Goal: Information Seeking & Learning: Learn about a topic

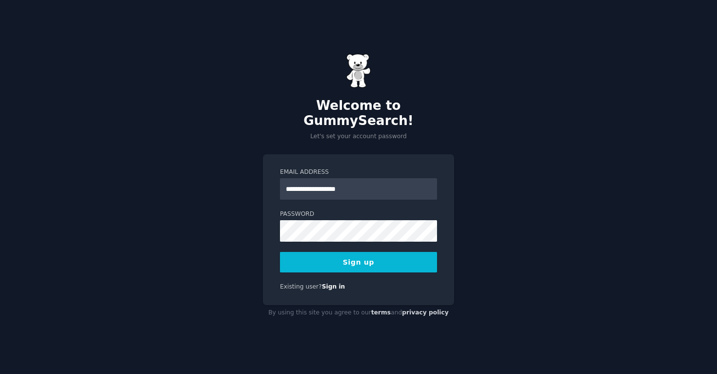
type input "**********"
click at [280, 252] on button "Sign up" at bounding box center [358, 262] width 157 height 20
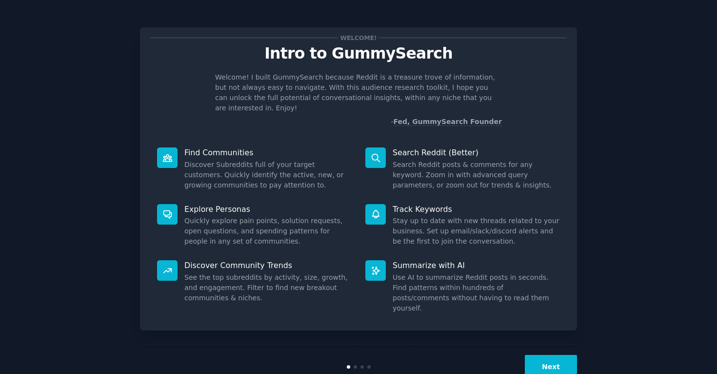
click at [591, 129] on div "Welcome! Intro to GummySearch Welcome! I built GummySearch because Reddit is a …" at bounding box center [359, 201] width 690 height 375
click at [561, 355] on button "Next" at bounding box center [551, 367] width 52 height 24
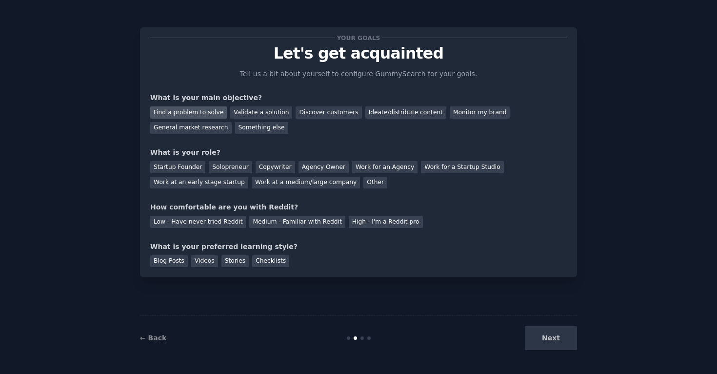
click at [203, 114] on div "Find a problem to solve" at bounding box center [188, 112] width 77 height 12
click at [262, 116] on div "Validate a solution" at bounding box center [261, 112] width 62 height 12
click at [314, 114] on div "Discover customers" at bounding box center [329, 112] width 66 height 12
click at [217, 122] on div "General market research" at bounding box center [190, 128] width 81 height 12
click at [200, 110] on div "Find a problem to solve" at bounding box center [188, 112] width 77 height 12
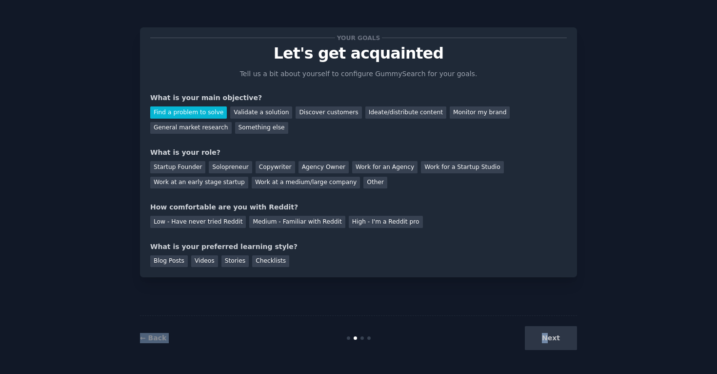
drag, startPoint x: 547, startPoint y: 335, endPoint x: 259, endPoint y: 269, distance: 295.7
click at [258, 270] on div "Your goals Let's get acquainted Tell us a bit about yourself to configure Gummy…" at bounding box center [358, 187] width 437 height 346
click at [193, 216] on div "Low - Have never tried Reddit" at bounding box center [198, 222] width 96 height 12
click at [198, 164] on div "Startup Founder" at bounding box center [177, 167] width 55 height 12
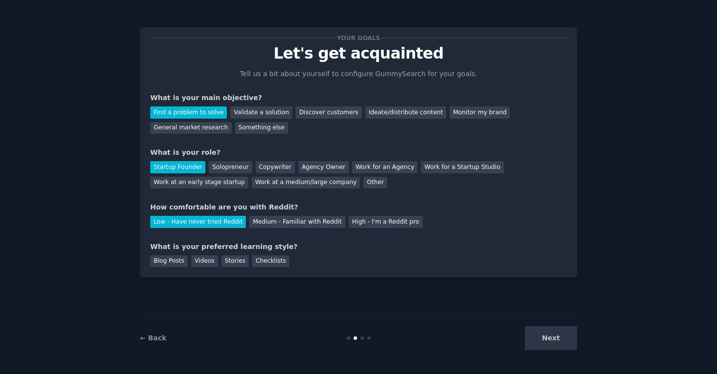
click at [541, 336] on div "Next" at bounding box center [504, 338] width 146 height 24
click at [559, 339] on div "Next" at bounding box center [504, 338] width 146 height 24
click at [275, 262] on div "Checklists" at bounding box center [270, 261] width 37 height 12
click at [543, 334] on button "Next" at bounding box center [551, 338] width 52 height 24
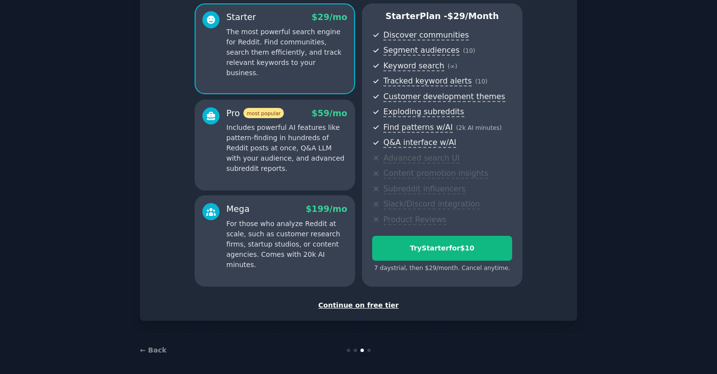
click at [363, 306] on div "Continue on free tier" at bounding box center [358, 305] width 417 height 10
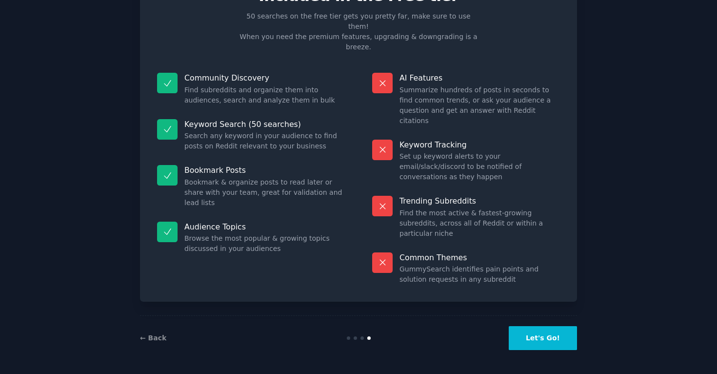
scroll to position [6, 0]
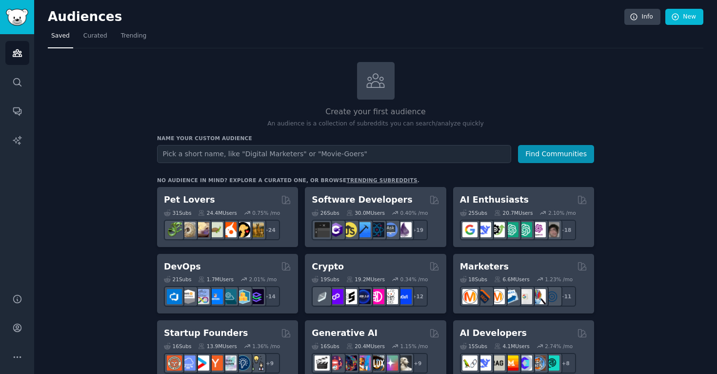
scroll to position [42, 0]
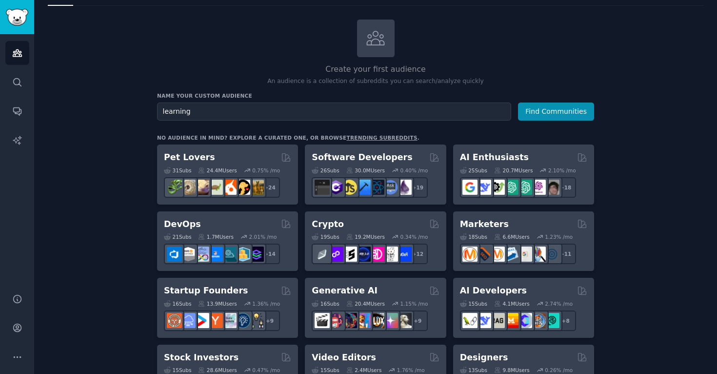
type input "learning"
click at [518, 102] on button "Find Communities" at bounding box center [556, 111] width 76 height 18
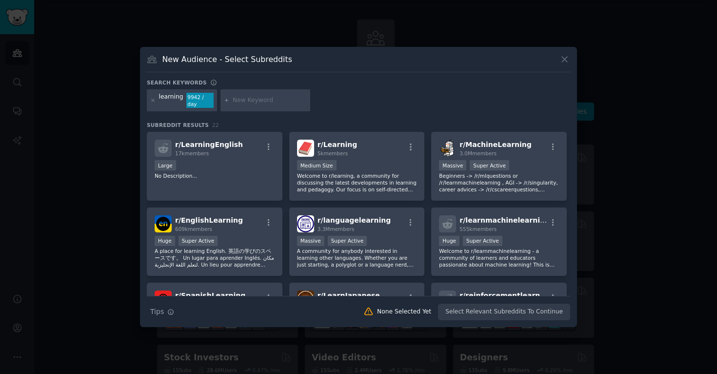
click at [186, 98] on div "9942 / day" at bounding box center [199, 101] width 27 height 16
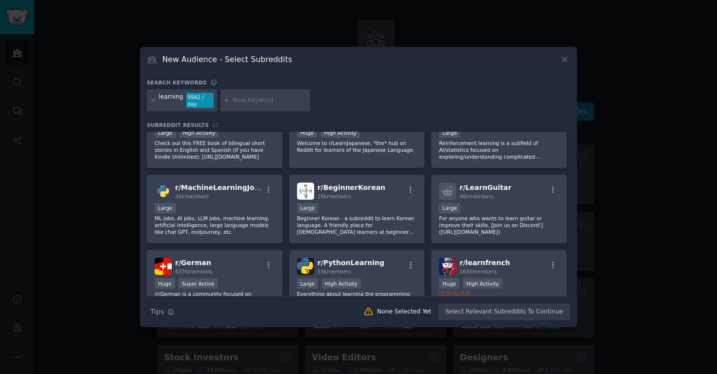
scroll to position [196, 0]
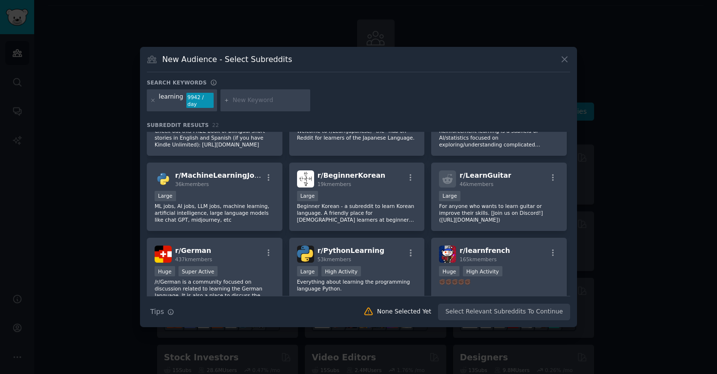
click at [390, 188] on div "r/ BeginnerKorean 19k members Large Beginner Korean - a subreddit to learn Kore…" at bounding box center [357, 196] width 136 height 69
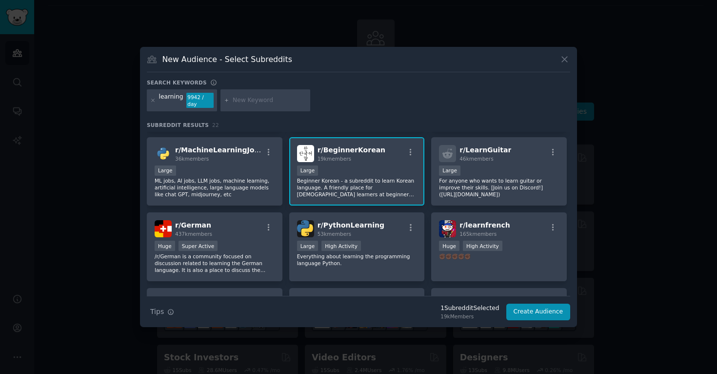
scroll to position [219, 0]
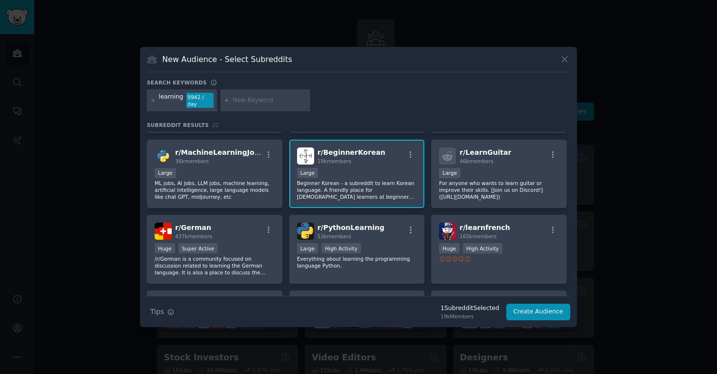
click at [390, 188] on p "Beginner Korean - a subreddit to learn Korean language. A friendly place for [D…" at bounding box center [357, 190] width 120 height 20
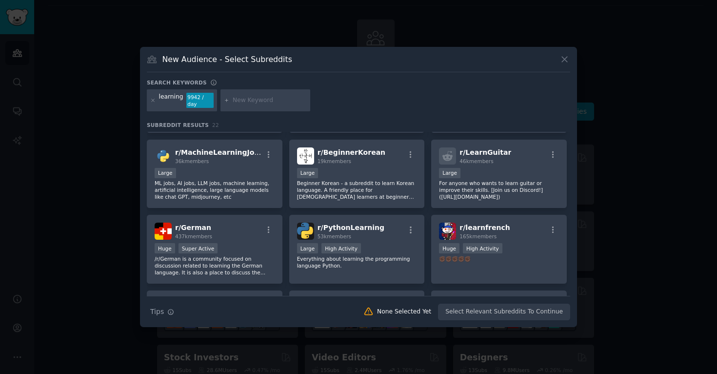
click at [365, 120] on div "Search keywords learning 9942 / day Subreddit Results 22 r/ LearningEnglish 17k…" at bounding box center [358, 199] width 423 height 241
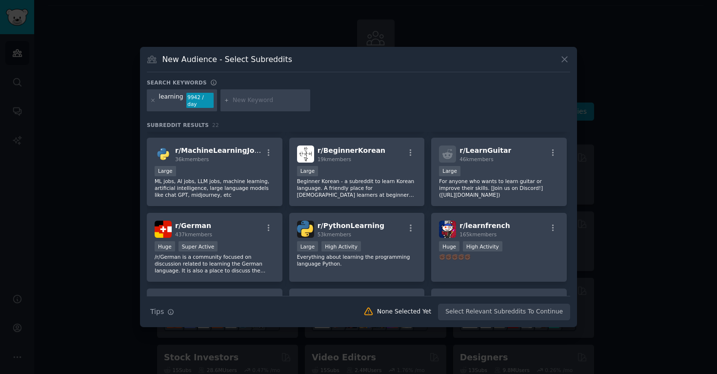
scroll to position [0, 0]
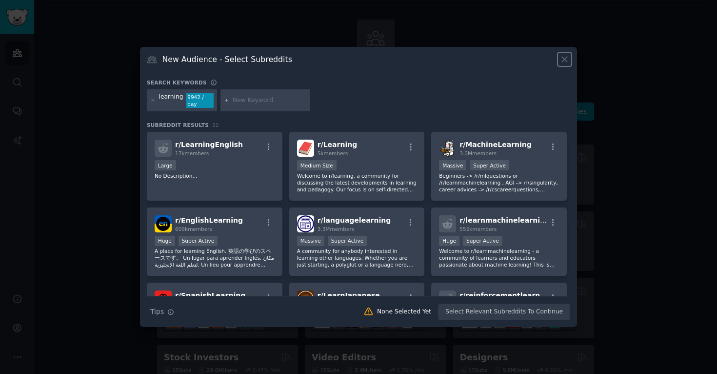
click at [568, 61] on icon at bounding box center [564, 59] width 10 height 10
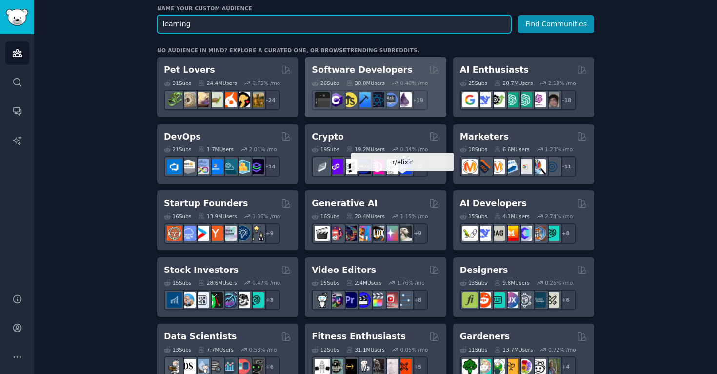
scroll to position [130, 0]
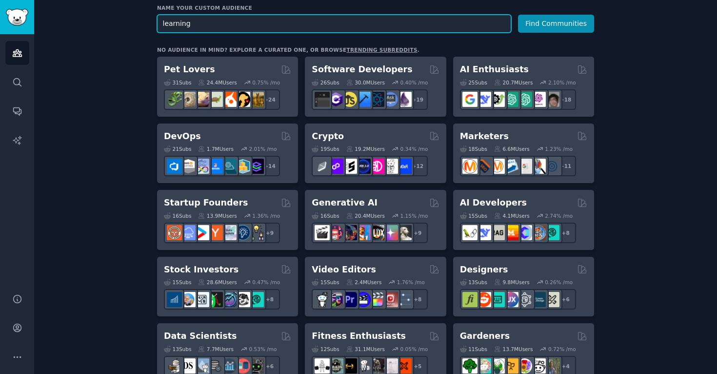
drag, startPoint x: 207, startPoint y: 25, endPoint x: 98, endPoint y: 21, distance: 109.8
type input "[MEDICAL_DATA]"
click at [518, 15] on button "Find Communities" at bounding box center [556, 24] width 76 height 18
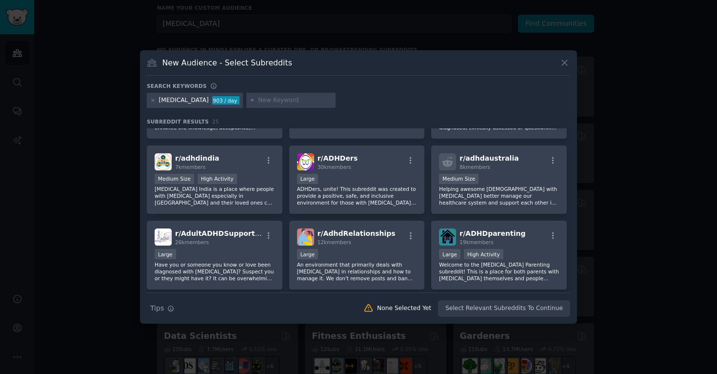
scroll to position [361, 0]
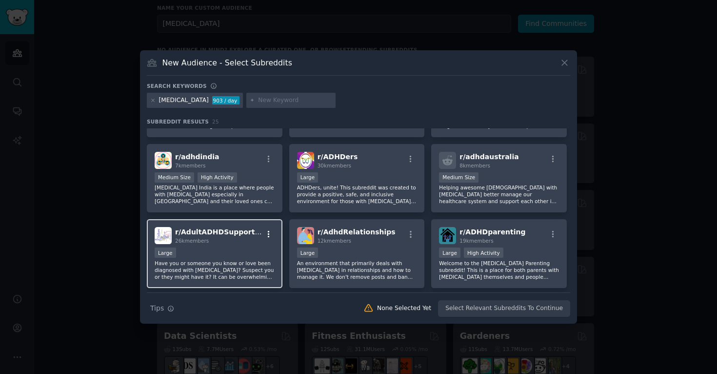
click at [271, 232] on icon "button" at bounding box center [268, 234] width 9 height 9
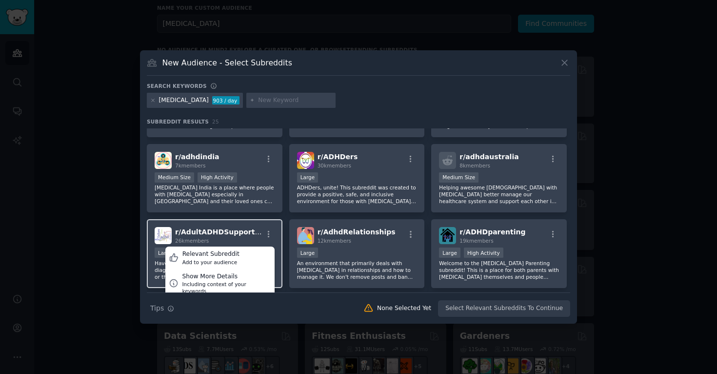
click at [219, 232] on span "r/ AdultADHDSupportGroup" at bounding box center [226, 232] width 103 height 8
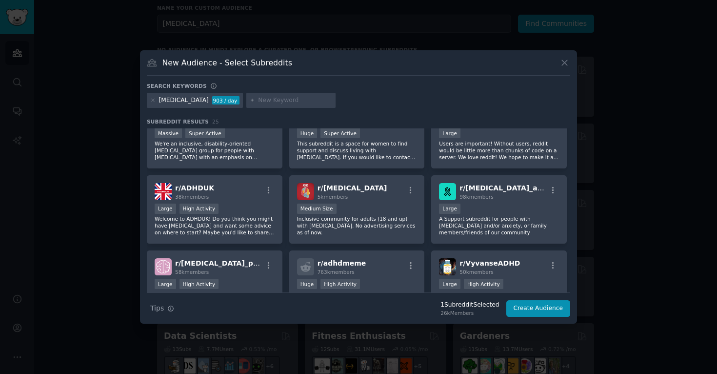
scroll to position [0, 0]
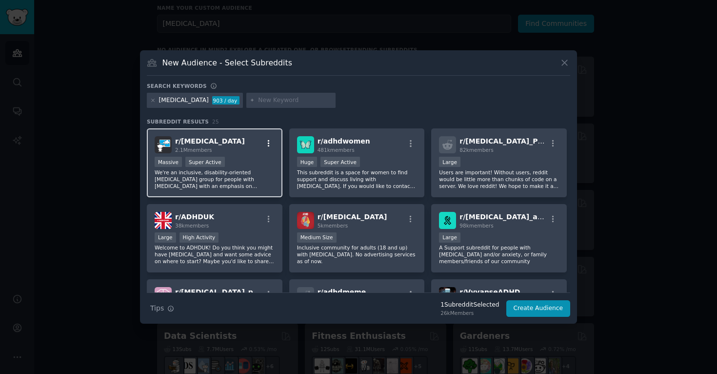
click at [269, 140] on icon "button" at bounding box center [268, 143] width 9 height 9
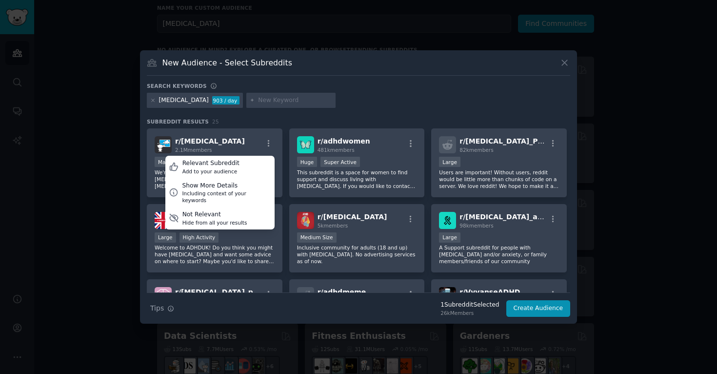
click at [318, 118] on h3 "Subreddit Results 25" at bounding box center [358, 121] width 423 height 7
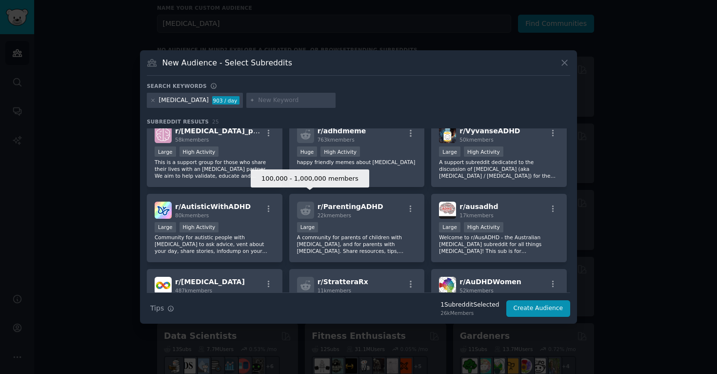
scroll to position [161, 0]
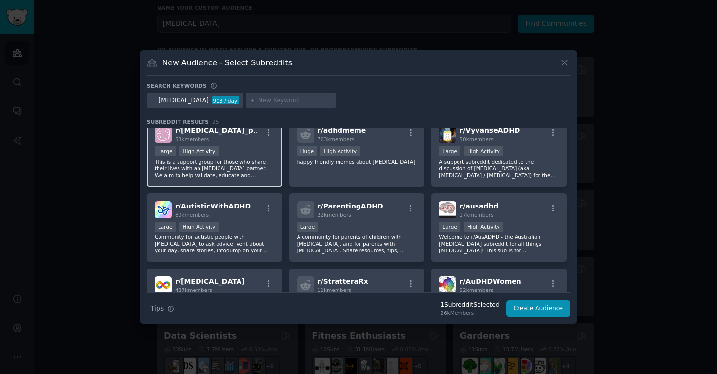
click at [254, 161] on p "This is a support group for those who share their lives with an [MEDICAL_DATA] …" at bounding box center [215, 168] width 120 height 20
click at [261, 173] on p "This is a support group for those who share their lives with an [MEDICAL_DATA] …" at bounding box center [215, 168] width 120 height 20
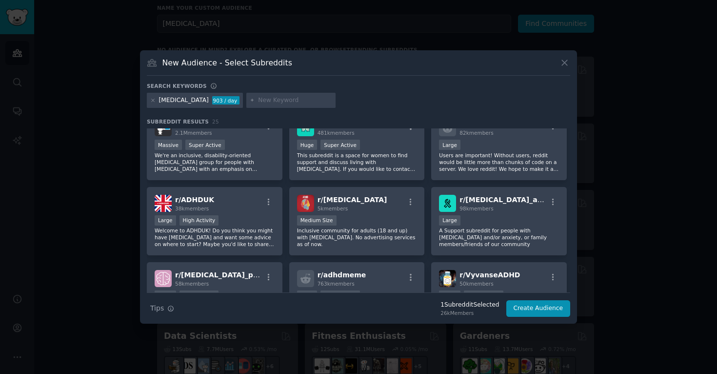
scroll to position [0, 0]
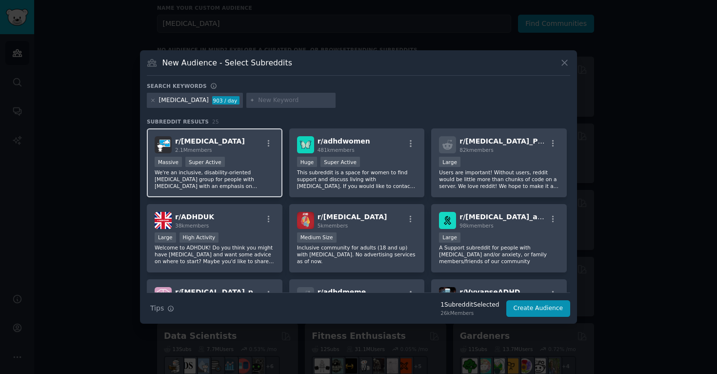
click at [239, 177] on p "We're an inclusive, disability-oriented [MEDICAL_DATA] group for people with [M…" at bounding box center [215, 179] width 120 height 20
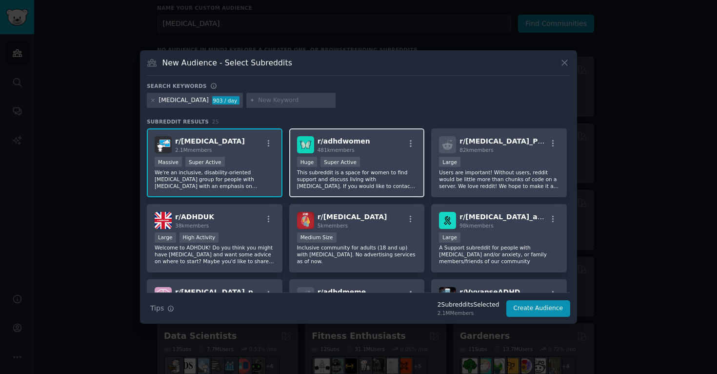
click at [366, 172] on p "This subreddit is a space for women to find support and discuss living with [ME…" at bounding box center [357, 179] width 120 height 20
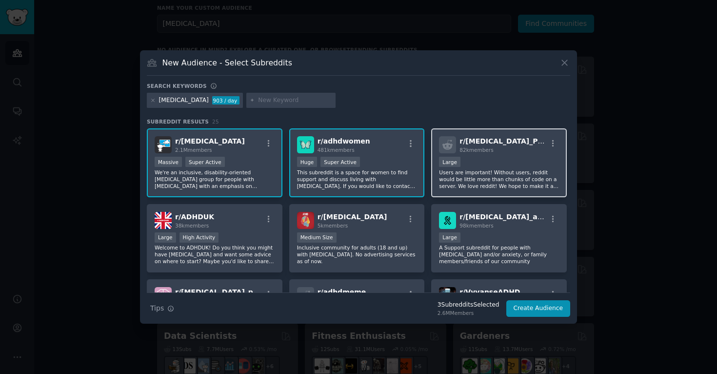
click at [477, 165] on div "10,000 - 100,000 members Large" at bounding box center [499, 163] width 120 height 12
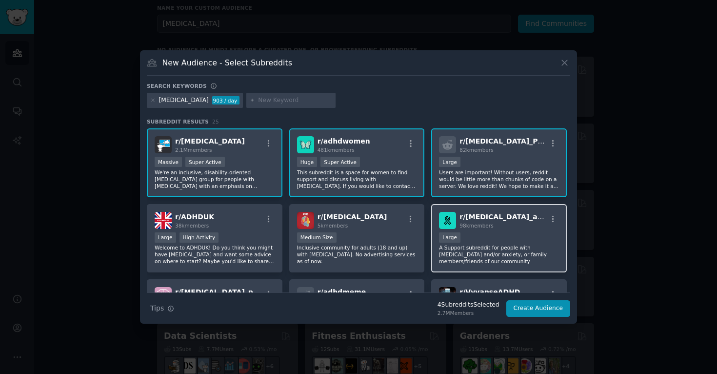
click at [442, 227] on img at bounding box center [447, 220] width 17 height 17
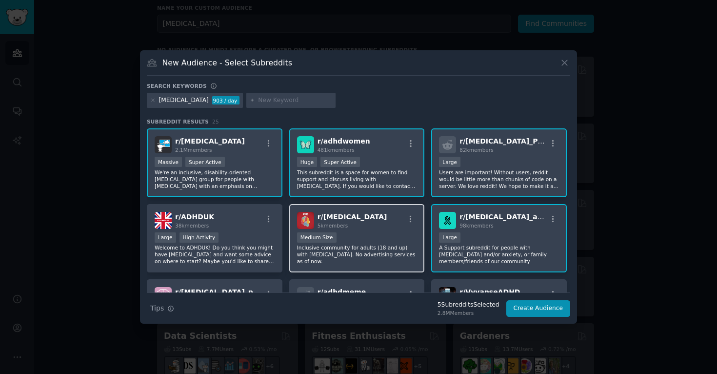
click at [363, 232] on div "1000 - 10,000 members Medium Size" at bounding box center [357, 238] width 120 height 12
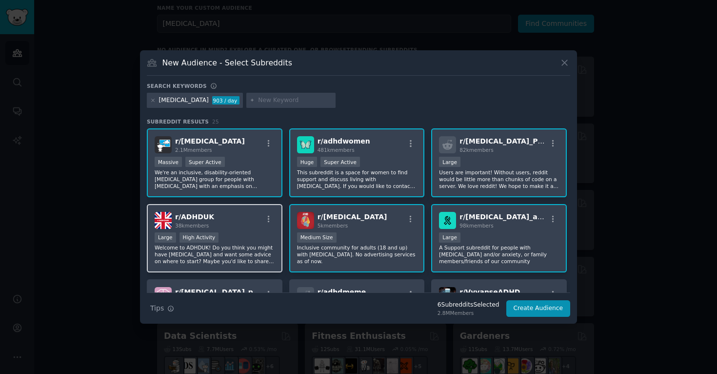
click at [218, 238] on div "Large High Activity" at bounding box center [215, 238] width 120 height 12
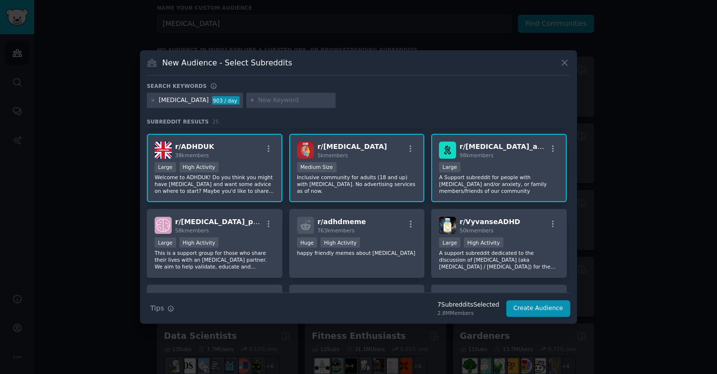
scroll to position [71, 0]
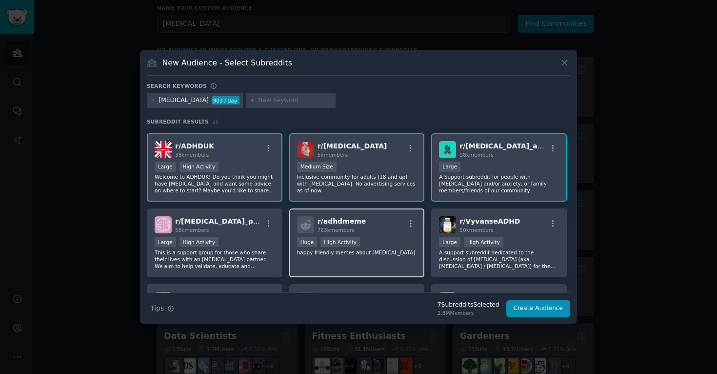
click at [329, 228] on span "763k members" at bounding box center [336, 230] width 37 height 6
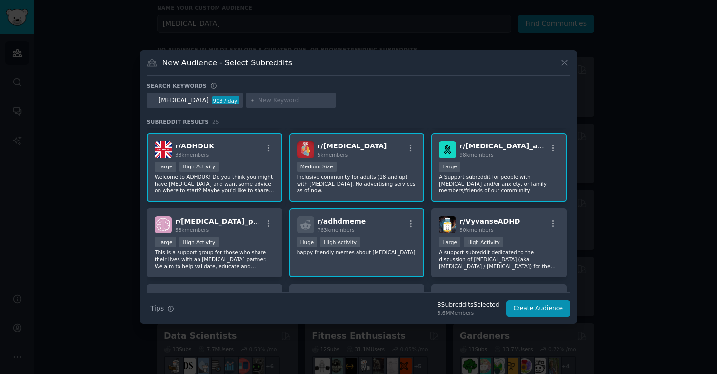
click at [330, 235] on div "r/ adhdmeme 763k members 100,000 - 1,000,000 members Huge High Activity happy f…" at bounding box center [357, 242] width 136 height 69
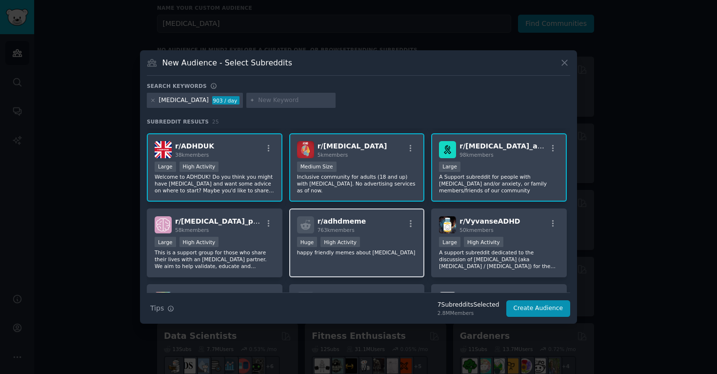
click at [345, 234] on div "r/ adhdmeme 763k members 100,000 - 1,000,000 members Huge High Activity happy f…" at bounding box center [357, 242] width 136 height 69
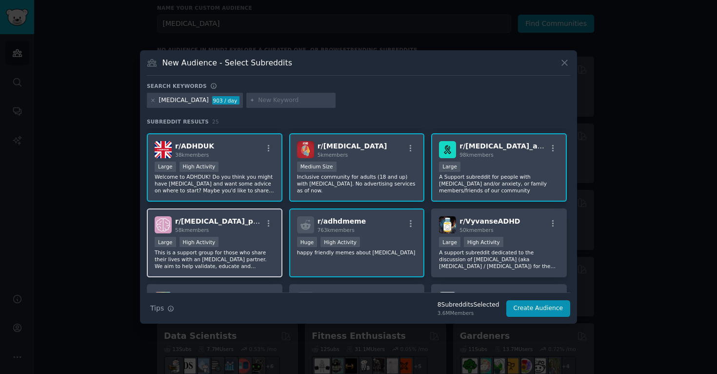
click at [276, 237] on div "r/ [MEDICAL_DATA]_partners 58k members Large High Activity This is a support gr…" at bounding box center [215, 242] width 136 height 69
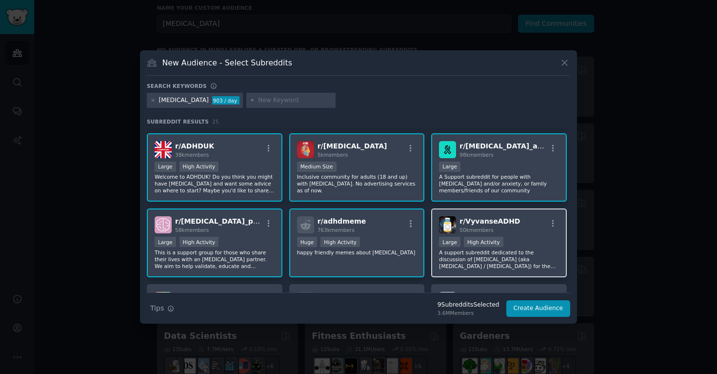
click at [502, 239] on div ">= 80th percentile for submissions / day Large High Activity" at bounding box center [499, 243] width 120 height 12
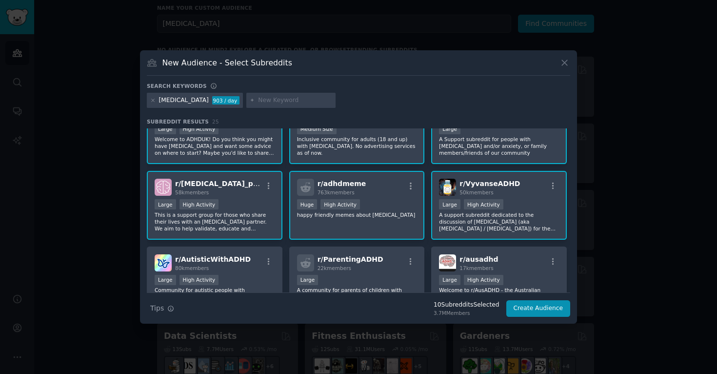
scroll to position [109, 0]
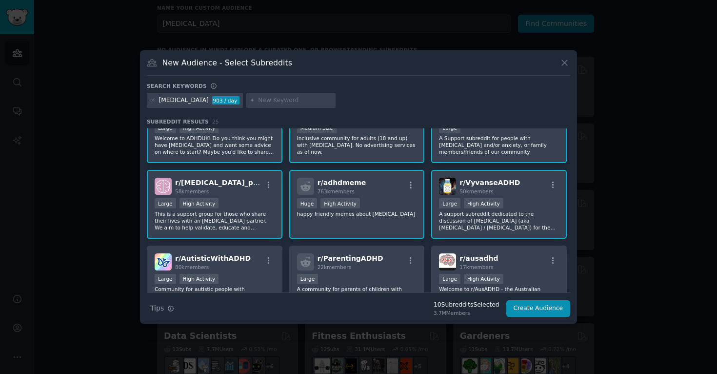
click at [473, 210] on p "A support subreddit dedicated to the discussion of [MEDICAL_DATA] (aka [MEDICAL…" at bounding box center [499, 220] width 120 height 20
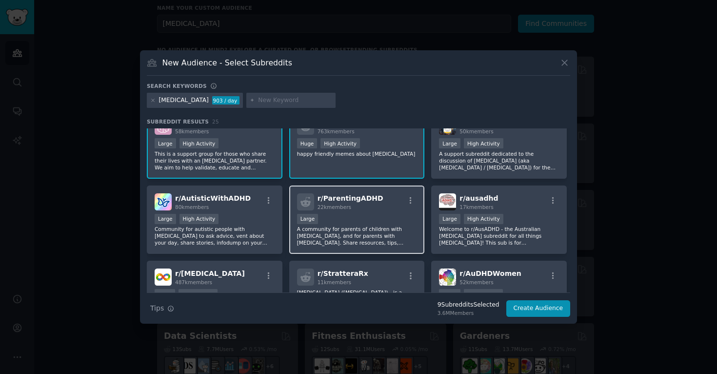
scroll to position [170, 0]
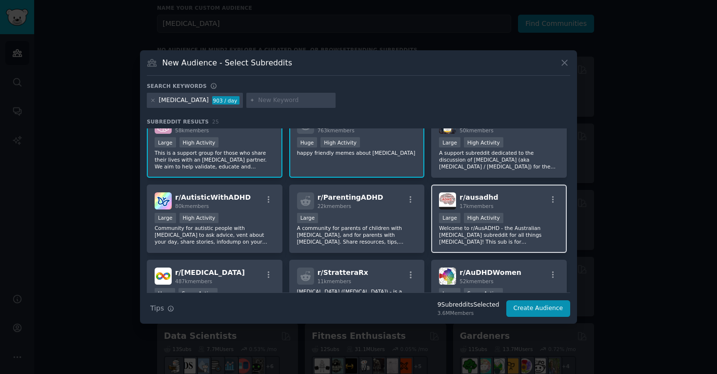
click at [491, 212] on div "r/ ausadhd 17k members >= 80th percentile for submissions / day Large High Acti…" at bounding box center [499, 218] width 136 height 69
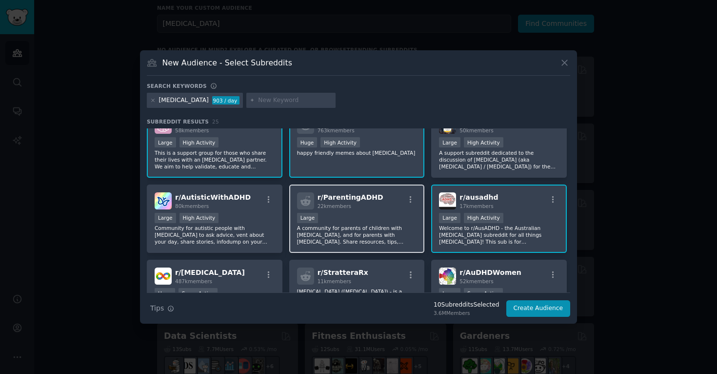
click at [345, 213] on div "Large" at bounding box center [357, 219] width 120 height 12
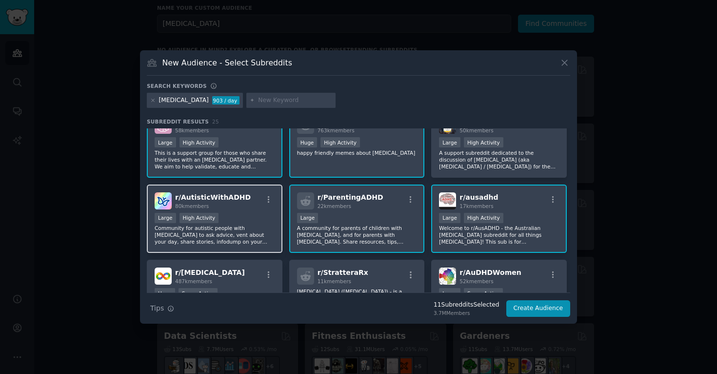
click at [210, 215] on div "High Activity" at bounding box center [200, 218] width 40 height 10
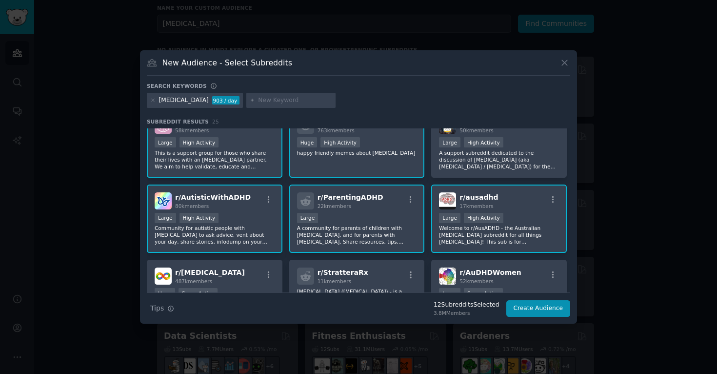
click at [247, 223] on div ">= 80th percentile for submissions / day Large High Activity" at bounding box center [215, 219] width 120 height 12
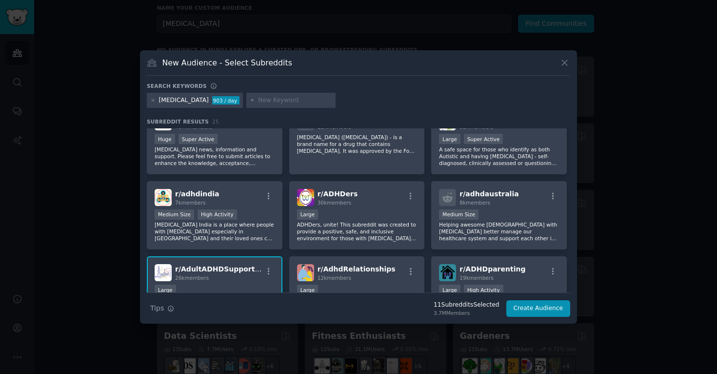
scroll to position [325, 0]
click at [357, 200] on div "r/ ADHDers 30k members" at bounding box center [357, 196] width 120 height 17
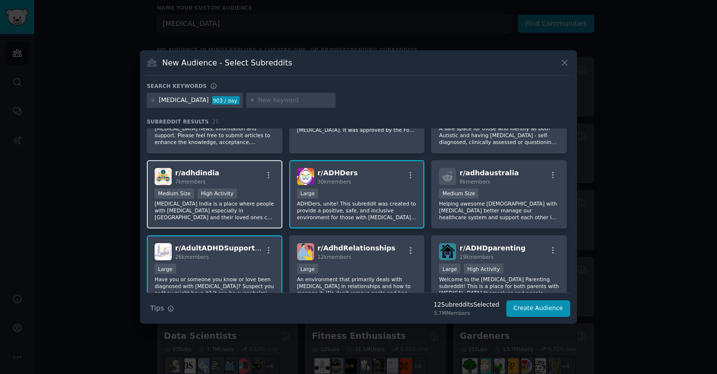
scroll to position [346, 0]
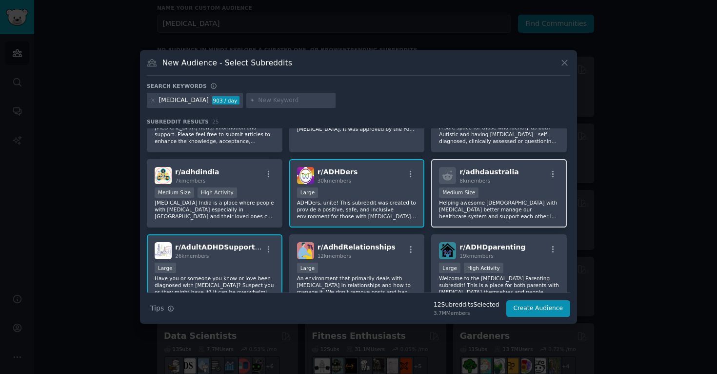
click at [485, 189] on div "1000 - 10,000 members Medium Size" at bounding box center [499, 193] width 120 height 12
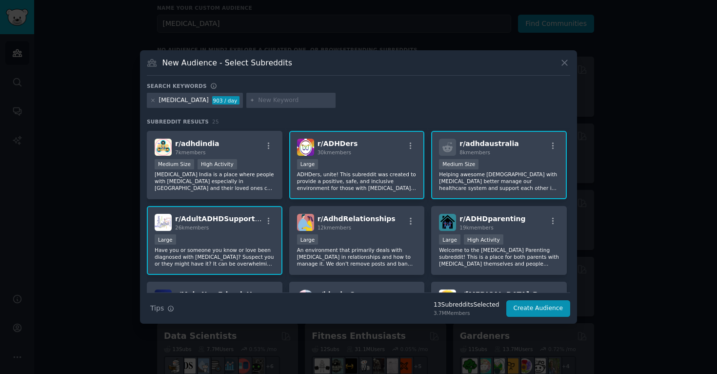
scroll to position [389, 0]
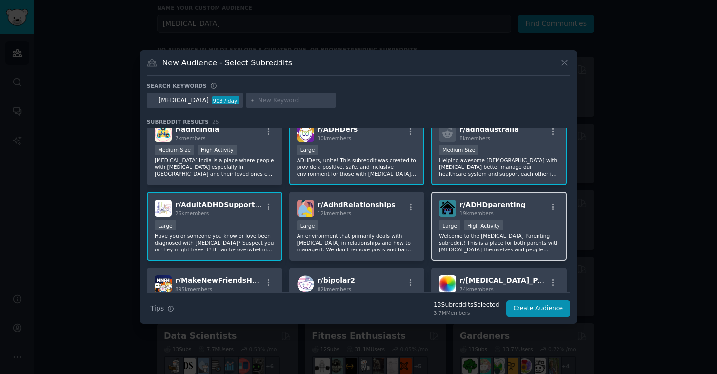
click at [515, 220] on div "Large High Activity" at bounding box center [499, 226] width 120 height 12
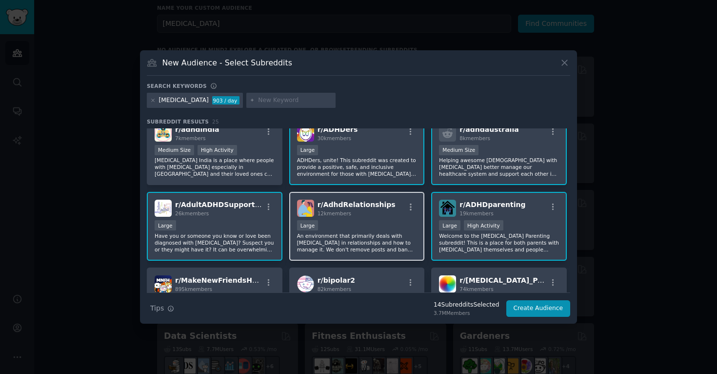
click at [360, 223] on div "Large" at bounding box center [357, 226] width 120 height 12
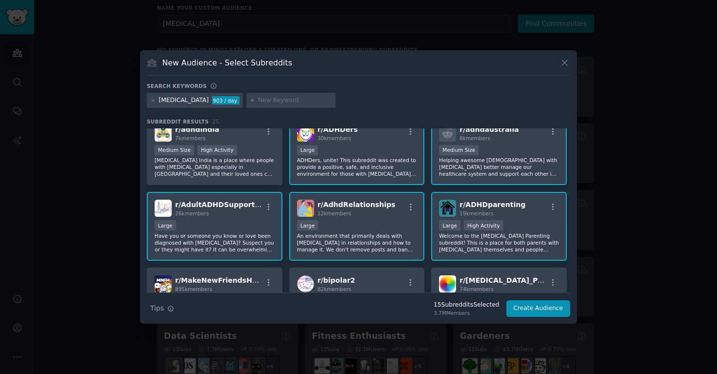
scroll to position [426, 0]
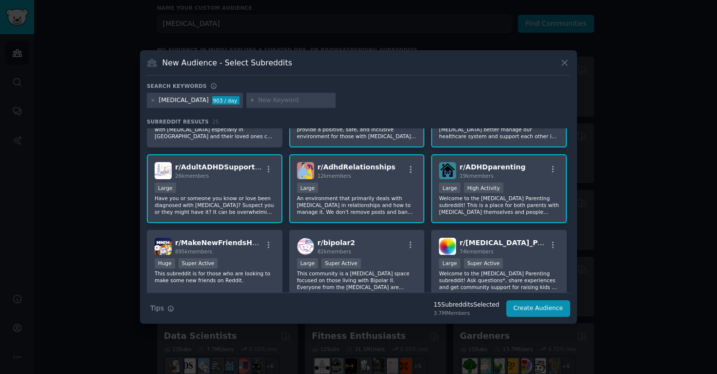
click at [235, 200] on p "Have you or someone you know or love been diagnosed with [MEDICAL_DATA]? Suspec…" at bounding box center [215, 205] width 120 height 20
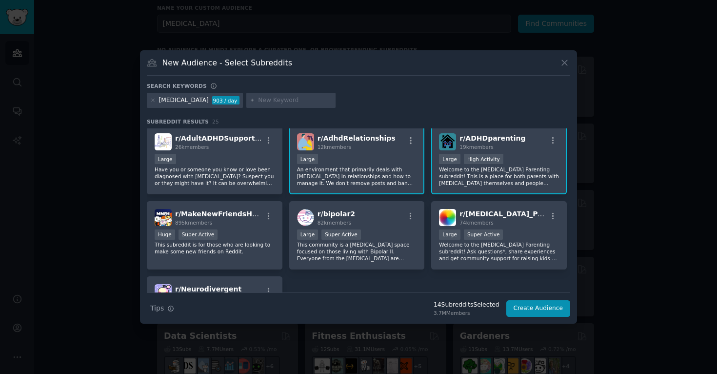
scroll to position [464, 0]
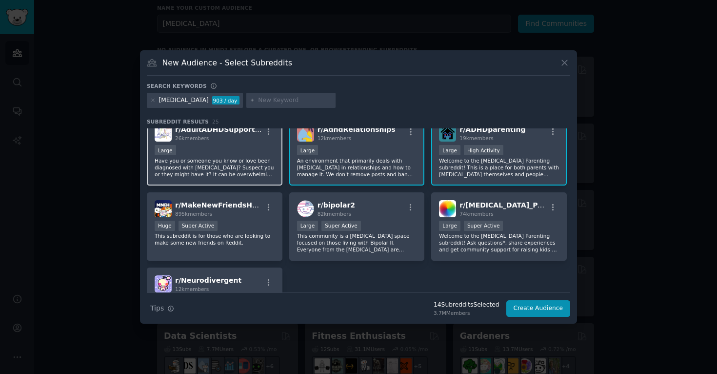
click at [235, 174] on p "Have you or someone you know or love been diagnosed with [MEDICAL_DATA]? Suspec…" at bounding box center [215, 167] width 120 height 20
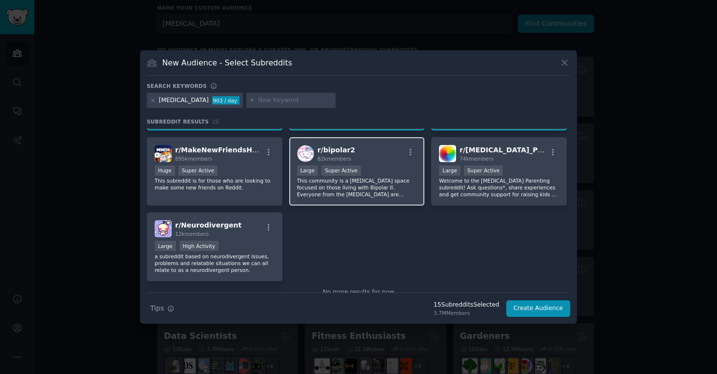
scroll to position [541, 0]
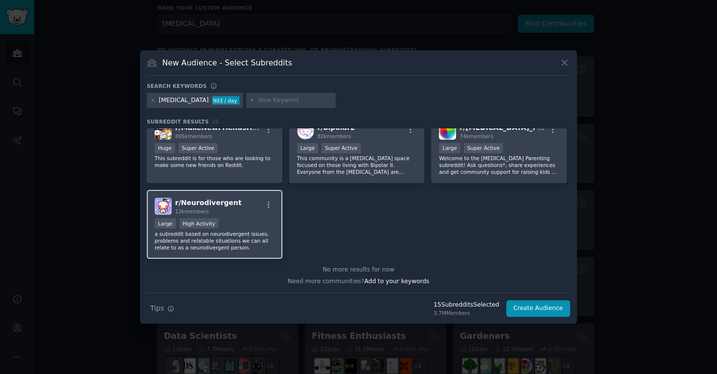
click at [254, 222] on div "Large High Activity" at bounding box center [215, 224] width 120 height 12
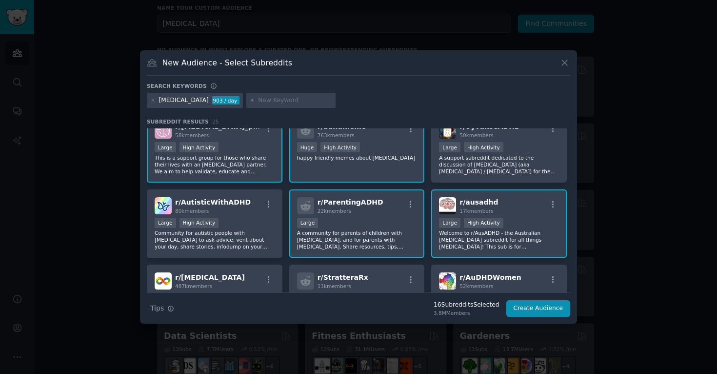
scroll to position [0, 0]
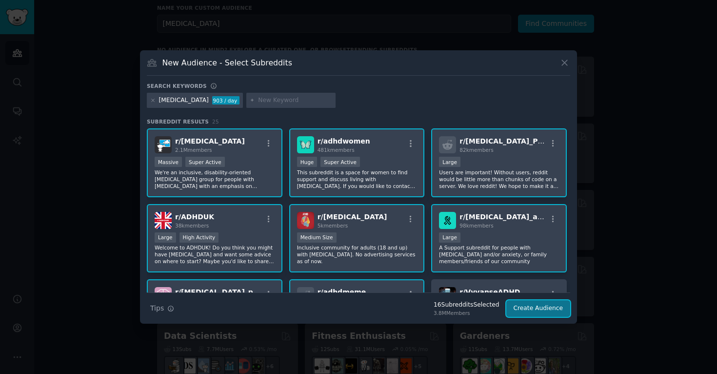
click at [533, 305] on button "Create Audience" at bounding box center [538, 308] width 64 height 17
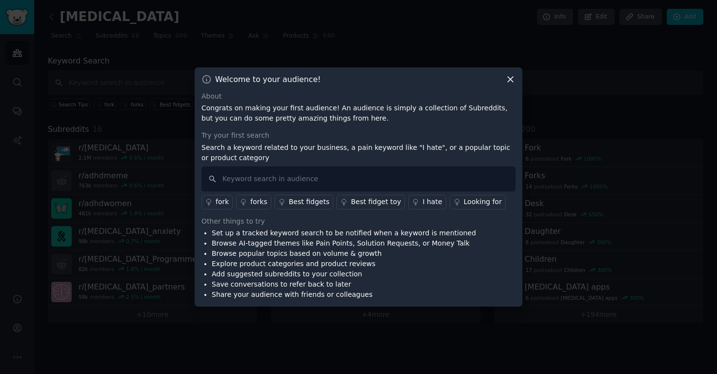
click at [516, 84] on div "Welcome to your audience! About Congrats on making your first audience! An audi…" at bounding box center [359, 186] width 328 height 239
click at [339, 173] on input "text" at bounding box center [358, 178] width 314 height 25
click at [509, 81] on icon at bounding box center [510, 79] width 10 height 10
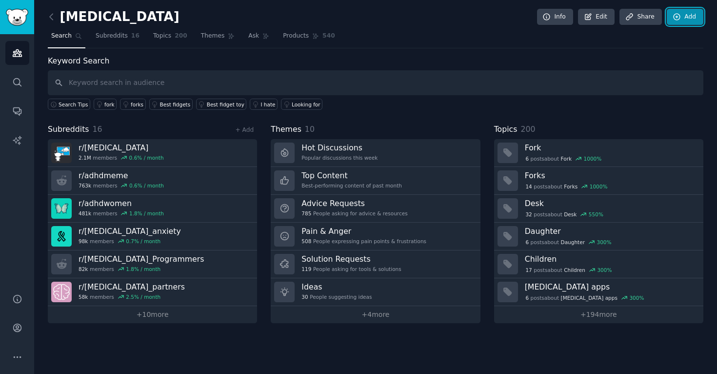
click at [688, 21] on link "Add" at bounding box center [685, 17] width 37 height 17
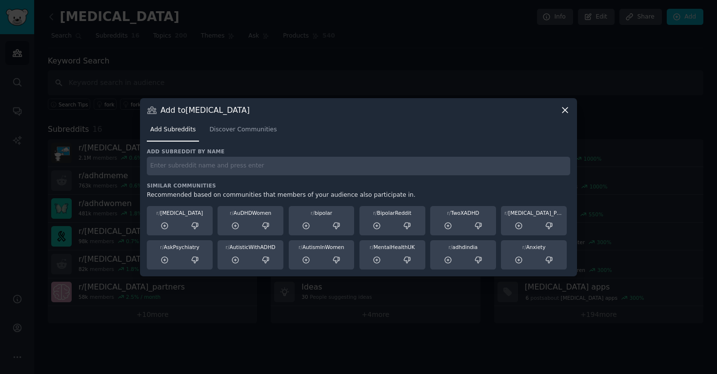
click at [345, 74] on div at bounding box center [358, 187] width 717 height 374
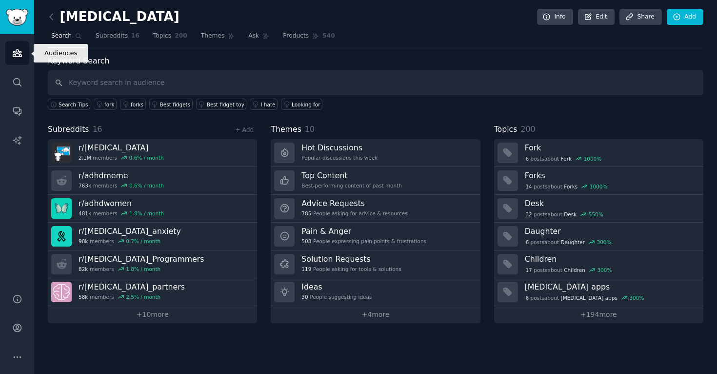
click at [20, 54] on icon "Sidebar" at bounding box center [17, 53] width 9 height 7
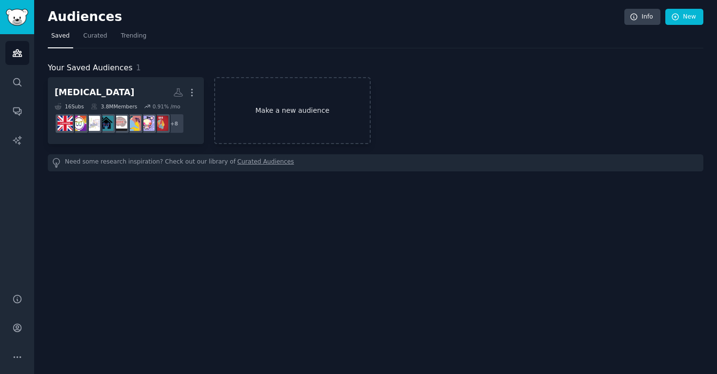
click at [290, 107] on link "Make a new audience" at bounding box center [292, 110] width 156 height 67
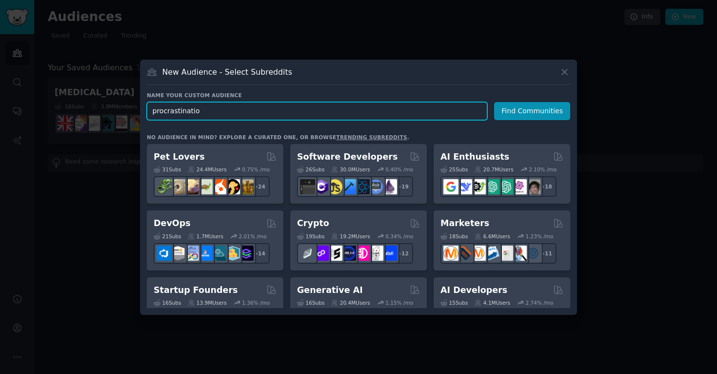
type input "[MEDICAL_DATA]"
click button "Find Communities" at bounding box center [532, 111] width 76 height 18
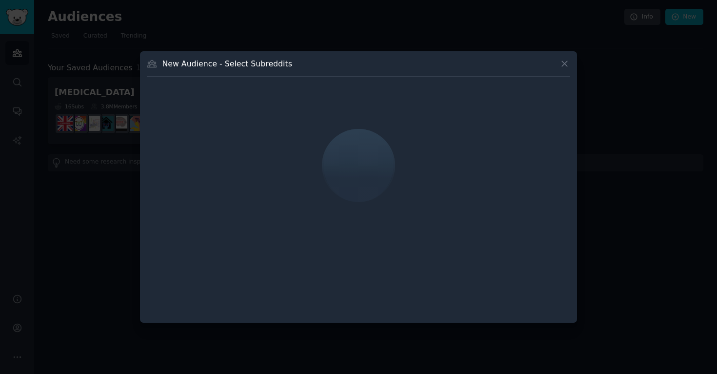
click at [286, 156] on div at bounding box center [358, 165] width 423 height 164
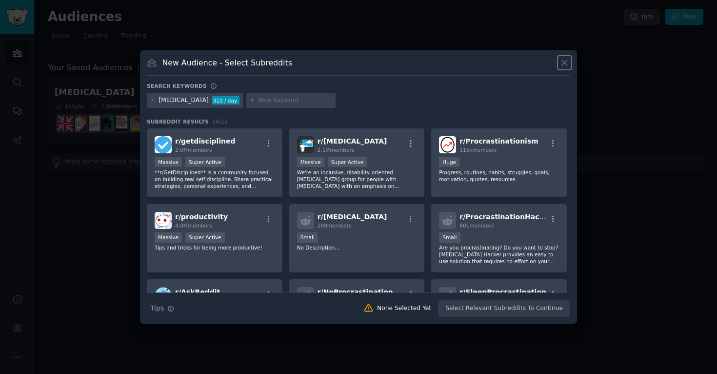
click at [567, 65] on icon at bounding box center [564, 62] width 5 height 5
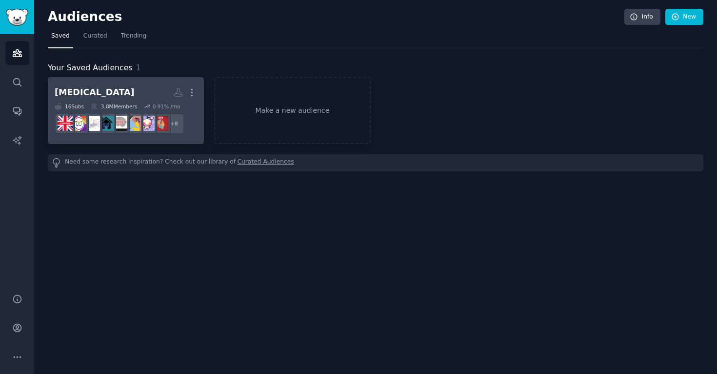
click at [152, 96] on h2 "[MEDICAL_DATA] More" at bounding box center [126, 92] width 142 height 17
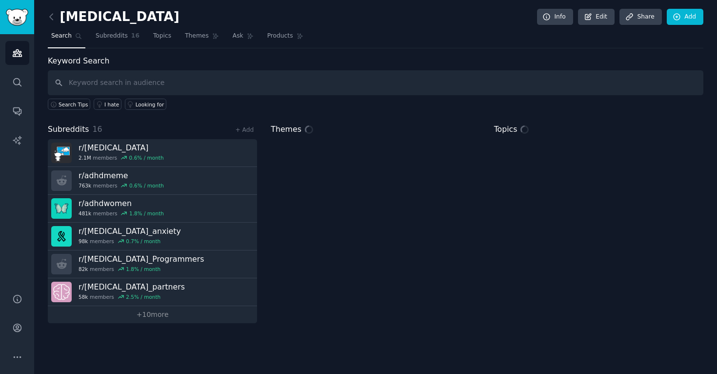
click at [155, 80] on input "text" at bounding box center [376, 82] width 656 height 25
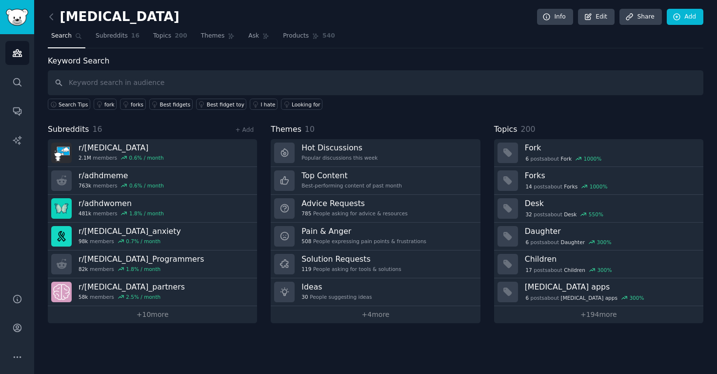
click at [135, 323] on div "[MEDICAL_DATA] Info Edit Share Add Search Subreddits 16 Topics 200 Themes Ask P…" at bounding box center [375, 187] width 683 height 374
click at [251, 128] on link "+ Add" at bounding box center [244, 129] width 19 height 7
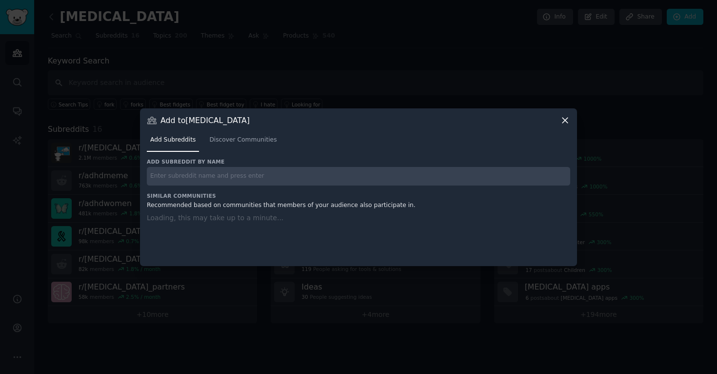
click at [234, 178] on input "text" at bounding box center [358, 176] width 423 height 19
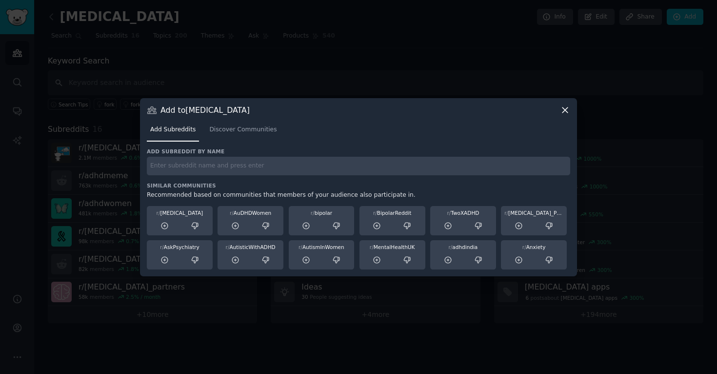
paste input "[MEDICAL_DATA]"
type input "[MEDICAL_DATA]"
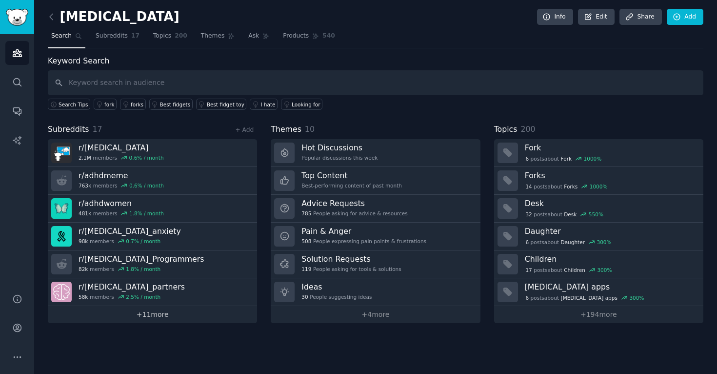
click at [169, 310] on link "+ 11 more" at bounding box center [152, 314] width 209 height 17
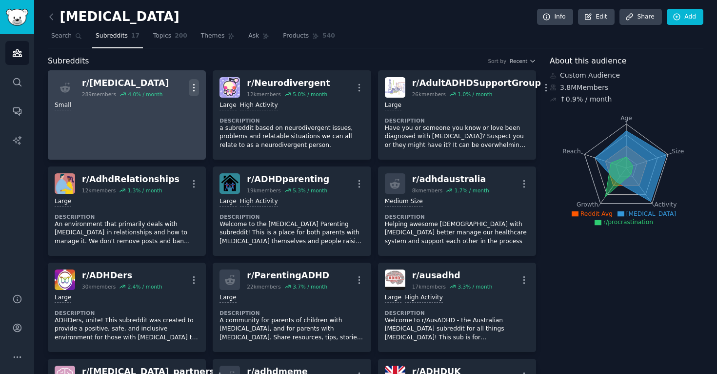
click at [197, 88] on icon "button" at bounding box center [194, 87] width 10 height 10
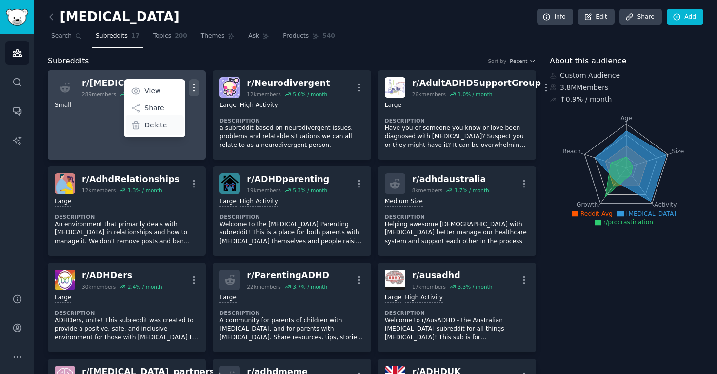
click at [143, 121] on div "Delete" at bounding box center [155, 125] width 58 height 20
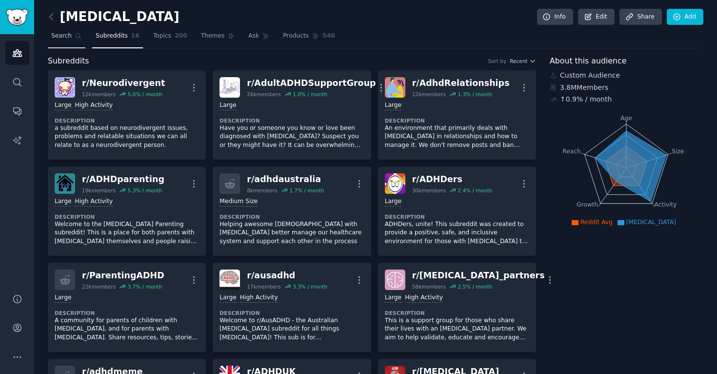
click at [64, 36] on span "Search" at bounding box center [61, 36] width 20 height 9
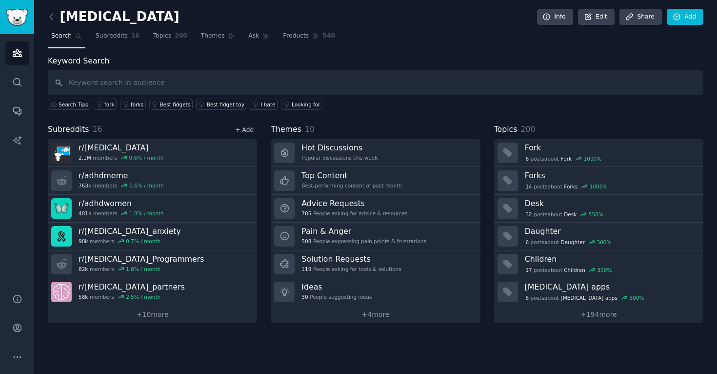
click at [243, 130] on link "+ Add" at bounding box center [244, 129] width 19 height 7
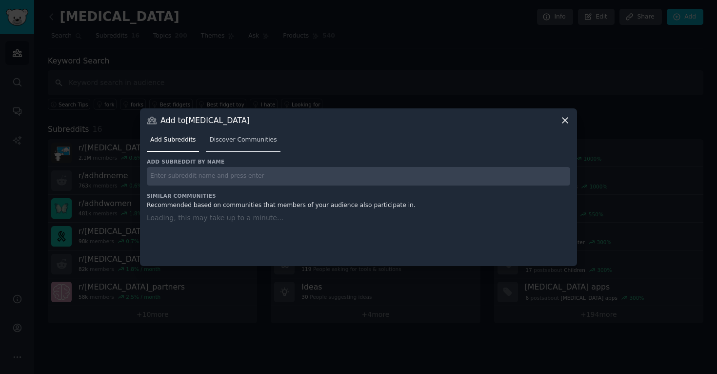
click at [236, 146] on link "Discover Communities" at bounding box center [243, 142] width 74 height 20
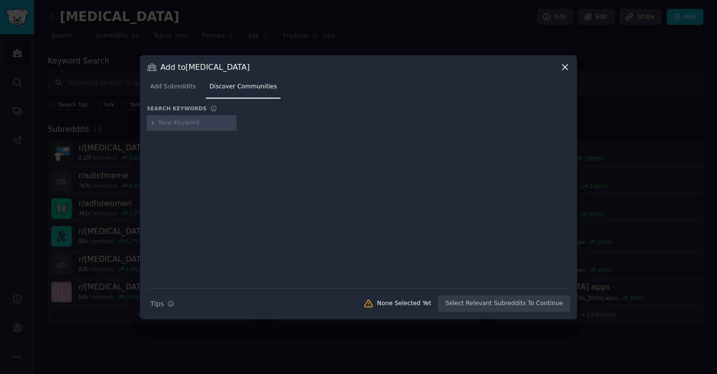
type input "[MEDICAL_DATA]"
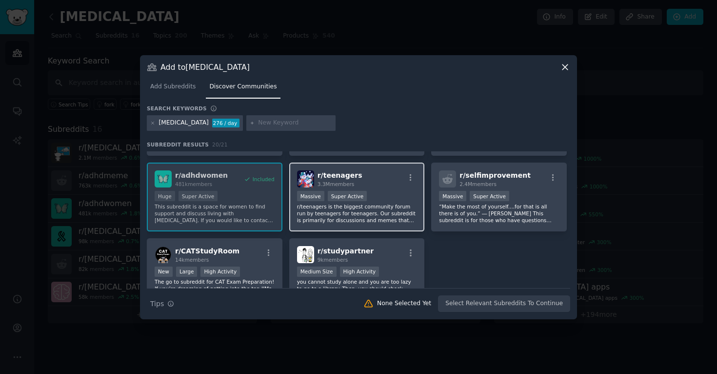
scroll to position [364, 0]
click at [364, 194] on div "Massive Super Active" at bounding box center [357, 198] width 120 height 12
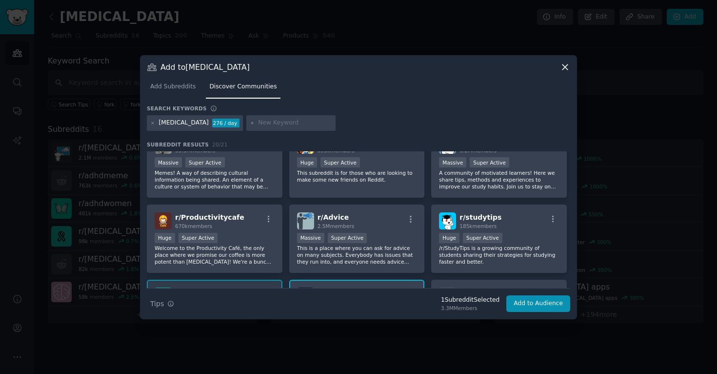
scroll to position [223, 0]
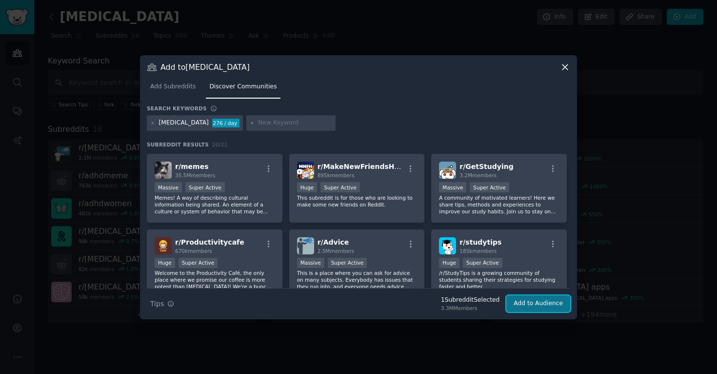
click at [550, 305] on button "Add to Audience" at bounding box center [538, 303] width 64 height 17
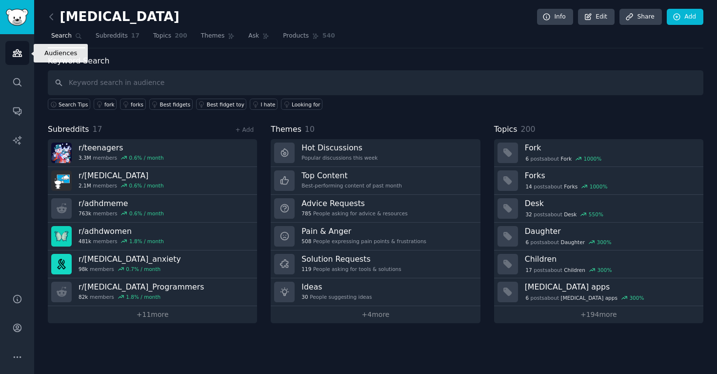
click at [10, 57] on link "Audiences" at bounding box center [17, 53] width 24 height 24
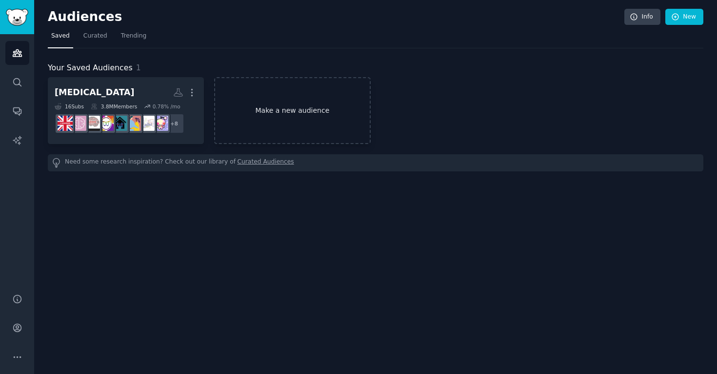
click at [264, 130] on link "Make a new audience" at bounding box center [292, 110] width 156 height 67
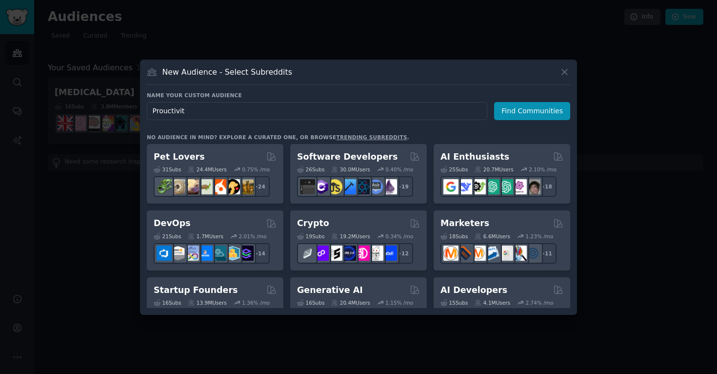
type input "Prouctivity"
click at [533, 111] on button "Find Communities" at bounding box center [532, 111] width 76 height 18
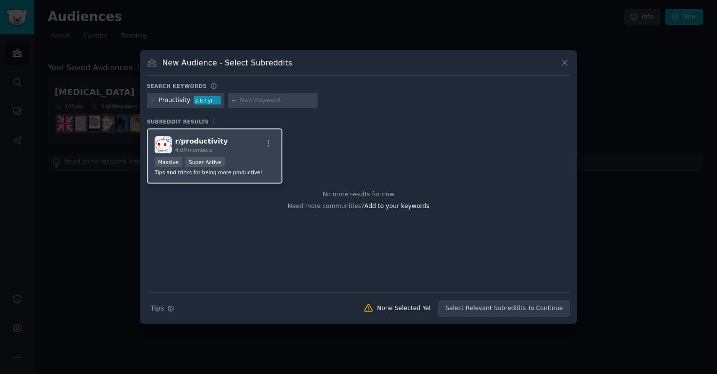
click at [213, 134] on div "r/ productivity 4.0M members Massive Super Active Tips and tricks for being mor…" at bounding box center [215, 155] width 136 height 55
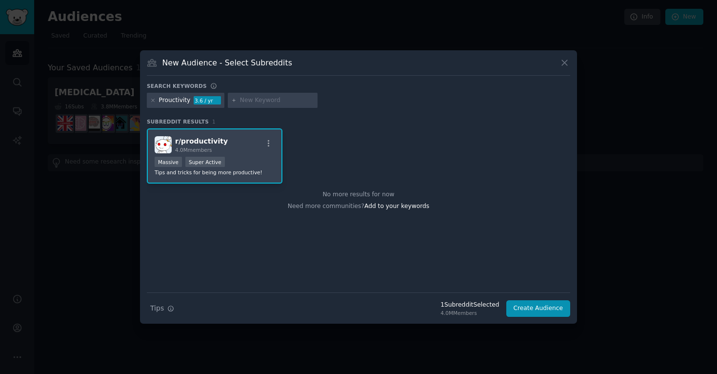
click at [257, 102] on input "text" at bounding box center [277, 100] width 74 height 9
type input "d"
type input "self improvment"
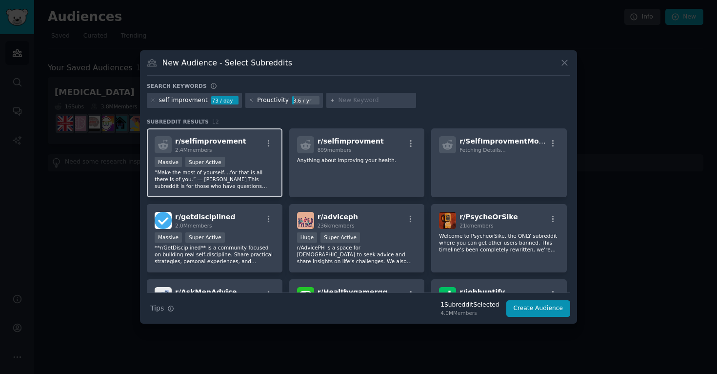
click at [239, 167] on div "Massive Super Active" at bounding box center [215, 163] width 120 height 12
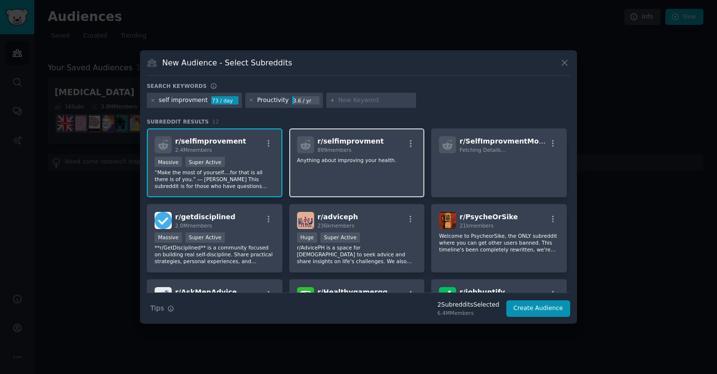
click at [341, 162] on p "Anything about improving your health." at bounding box center [357, 160] width 120 height 7
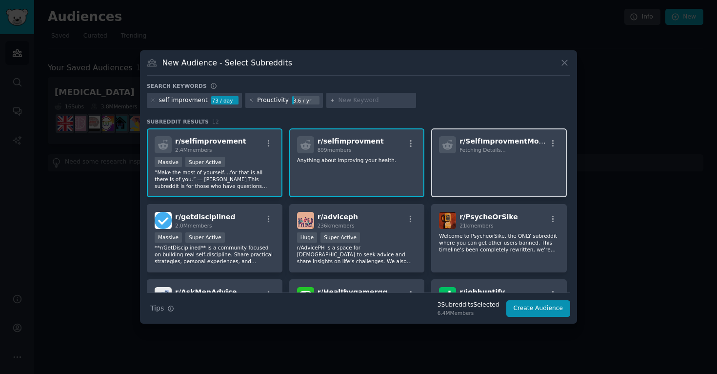
click at [476, 157] on p at bounding box center [499, 167] width 120 height 20
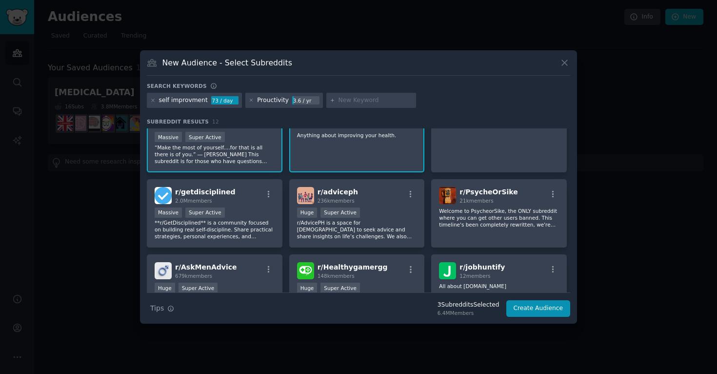
scroll to position [23, 0]
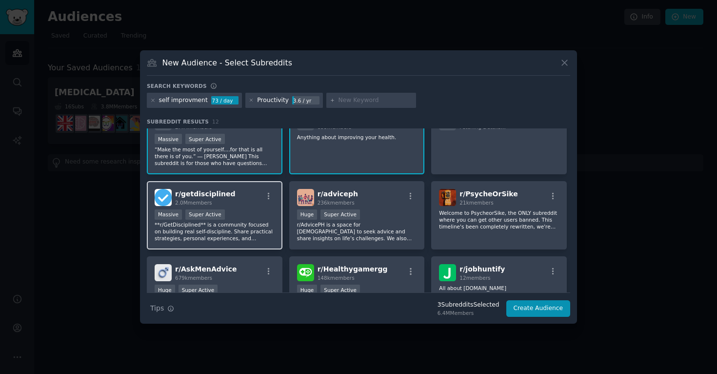
click at [256, 218] on div "Massive Super Active" at bounding box center [215, 215] width 120 height 12
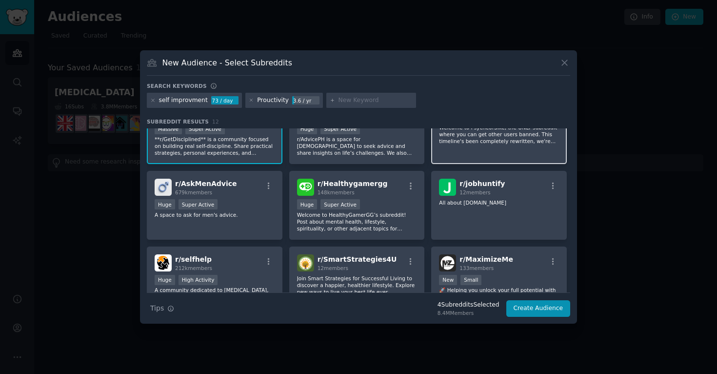
scroll to position [112, 0]
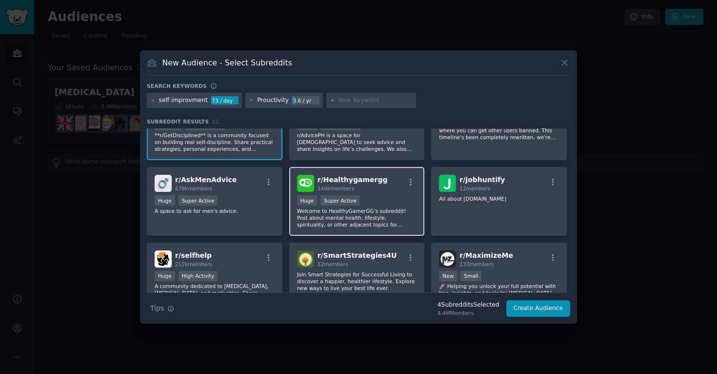
click at [348, 224] on p "Welcome to HealthyGamerGG’s subreddit! Post about mental health, lifestyle, spi…" at bounding box center [357, 217] width 120 height 20
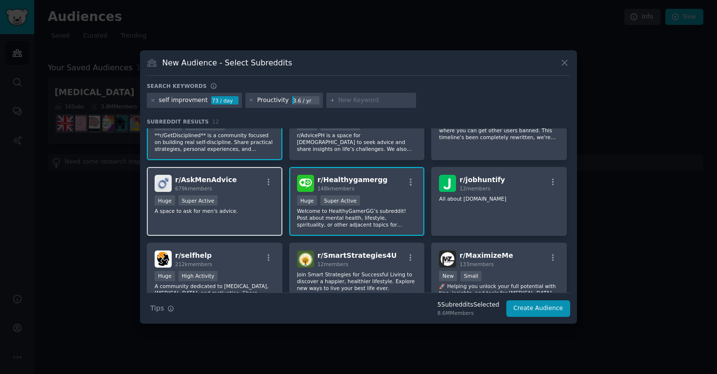
scroll to position [129, 0]
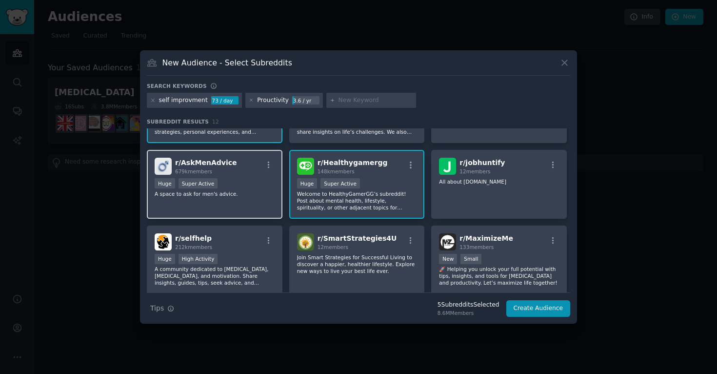
click at [269, 202] on div "r/ AskMenAdvice 679k members >= 95th percentile for submissions / day Huge Supe…" at bounding box center [215, 184] width 136 height 69
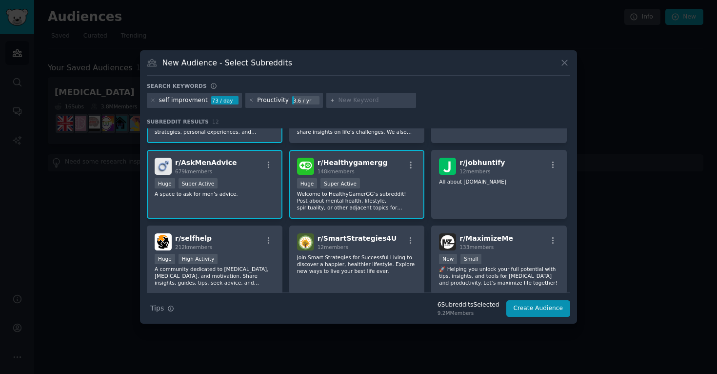
click at [255, 193] on p "A space to ask for men's advice." at bounding box center [215, 193] width 120 height 7
click at [256, 227] on div "r/ selfhelp 212k members Huge High Activity A community dedicated to [MEDICAL_D…" at bounding box center [215, 259] width 136 height 69
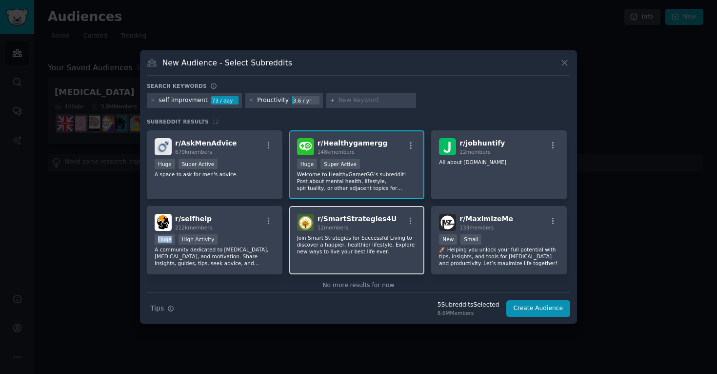
scroll to position [149, 0]
click at [371, 254] on div "r/ SmartStrategies4U 12 members Join Smart Strategies for Successful Living to …" at bounding box center [357, 239] width 136 height 69
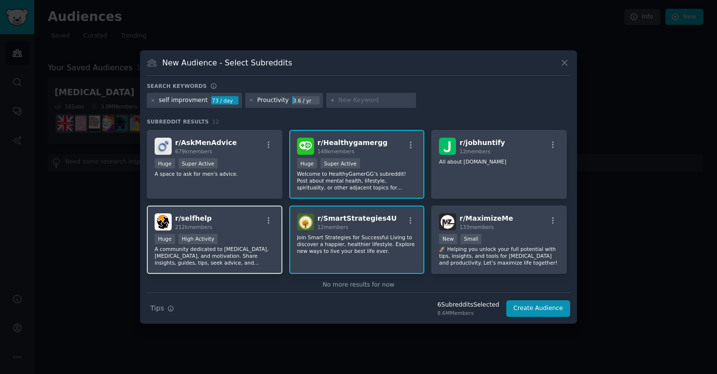
click at [269, 227] on div "r/ selfhelp 212k members" at bounding box center [215, 221] width 120 height 17
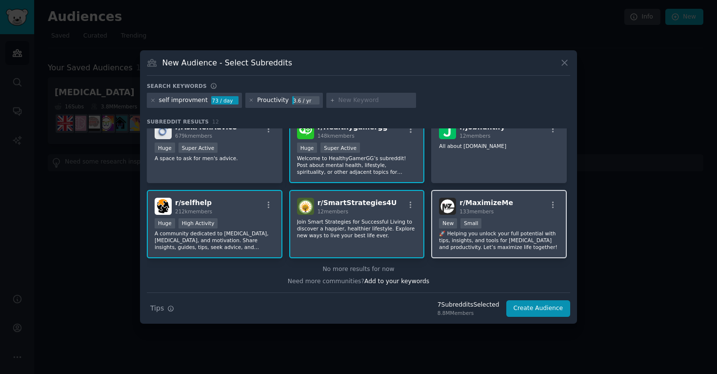
click at [533, 217] on div "r/ MaximizeMe 133 members 100 - 1000 members New Small 🚀 Helping you unlock you…" at bounding box center [499, 224] width 136 height 69
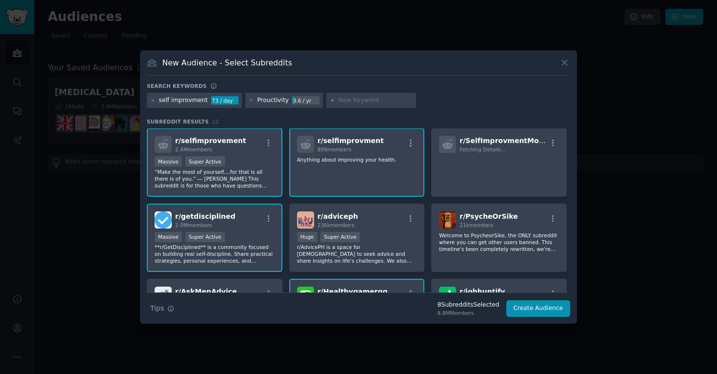
scroll to position [0, 0]
click at [348, 91] on div "Search keywords" at bounding box center [358, 87] width 423 height 10
click at [348, 97] on input "text" at bounding box center [376, 100] width 74 height 9
paste input "systemsthinking"
type input "systemsthinking"
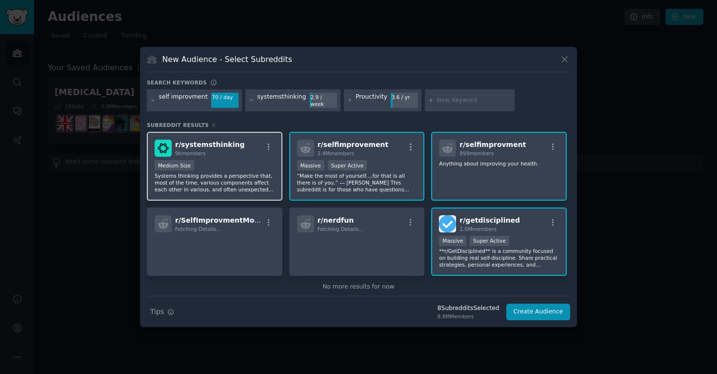
click at [234, 140] on div "r/ systemsthinking 9k members" at bounding box center [215, 148] width 120 height 17
click at [214, 145] on h2 "r/ systemsthinking 9k members" at bounding box center [209, 148] width 69 height 17
click at [530, 303] on button "Create Audience" at bounding box center [538, 311] width 64 height 17
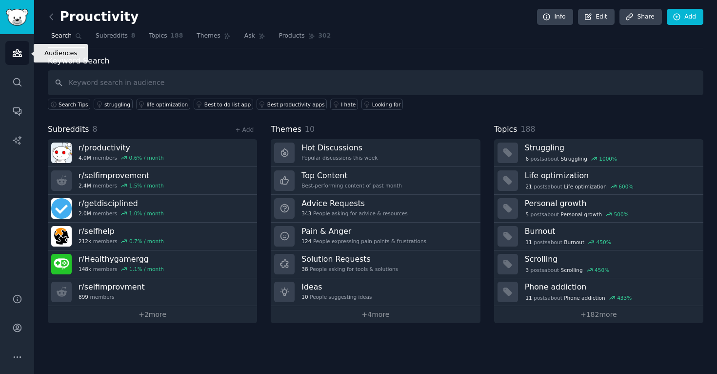
click at [19, 54] on icon "Sidebar" at bounding box center [17, 53] width 9 height 7
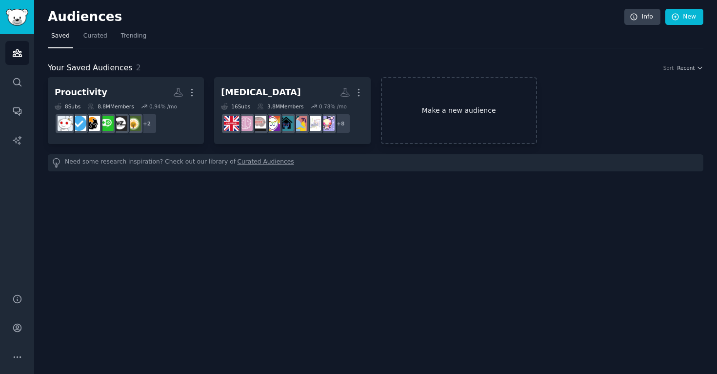
click at [417, 90] on link "Make a new audience" at bounding box center [459, 110] width 156 height 67
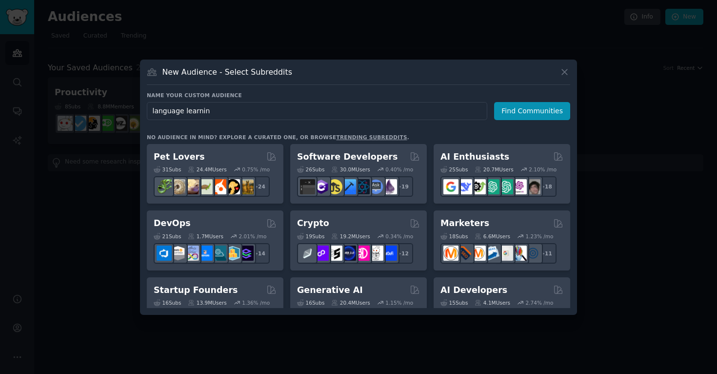
type input "language learning"
click button "Find Communities" at bounding box center [532, 111] width 76 height 18
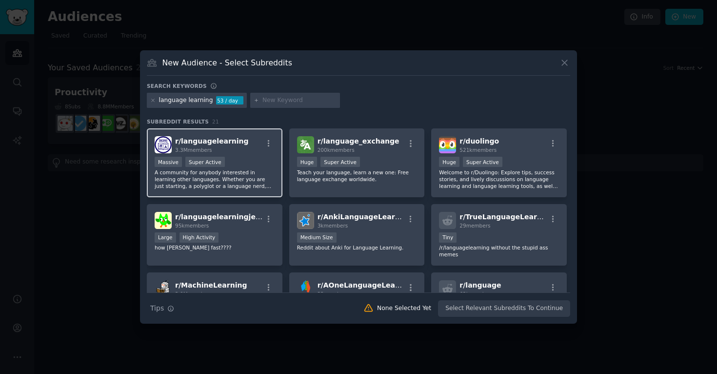
click at [192, 140] on span "r/ languagelearning" at bounding box center [212, 141] width 74 height 8
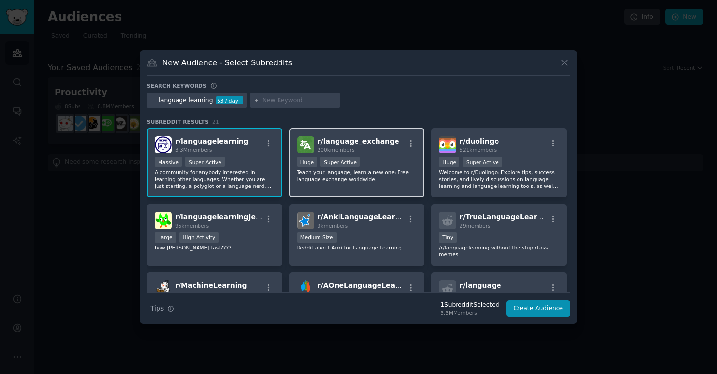
click at [377, 138] on span "r/ language_exchange" at bounding box center [359, 141] width 82 height 8
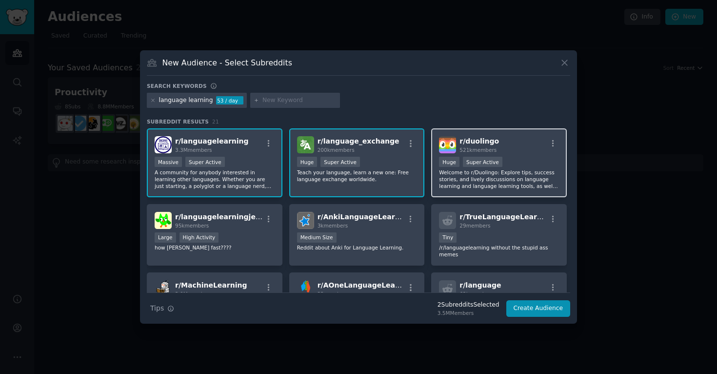
click at [496, 153] on div "r/ duolingo 521k members" at bounding box center [499, 144] width 120 height 17
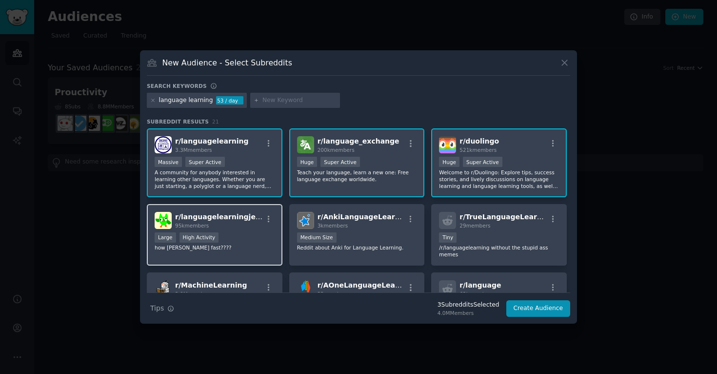
click at [250, 213] on div "r/ languagelearningjerk 95k members" at bounding box center [215, 220] width 120 height 17
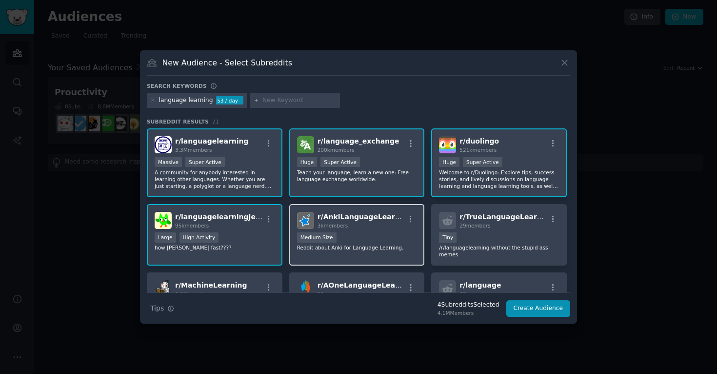
click at [399, 245] on p "Reddit about Anki for Language Learning." at bounding box center [357, 247] width 120 height 7
click at [385, 227] on div "3k members" at bounding box center [361, 225] width 87 height 7
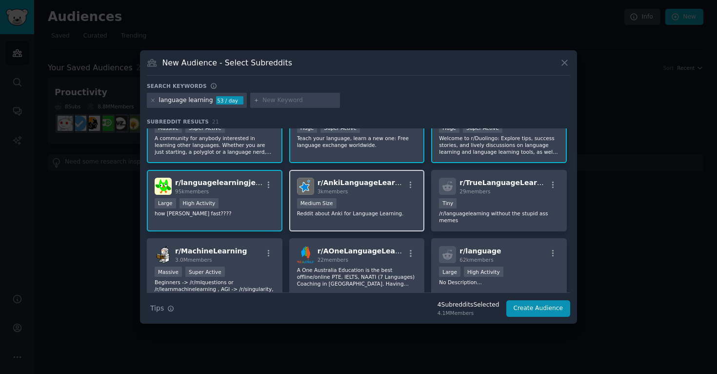
scroll to position [33, 0]
click at [372, 215] on p "Reddit about Anki for Language Learning." at bounding box center [357, 214] width 120 height 7
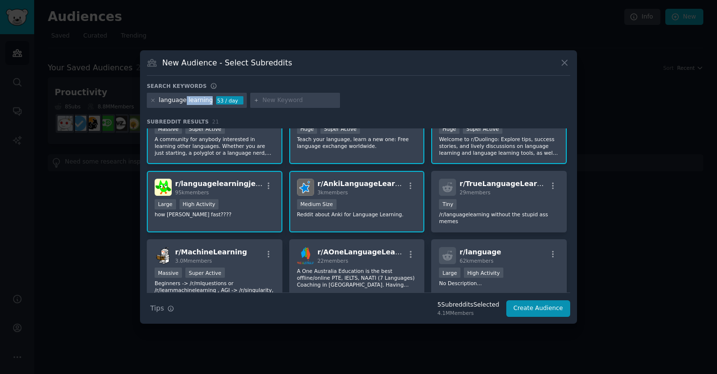
drag, startPoint x: 209, startPoint y: 101, endPoint x: 183, endPoint y: 104, distance: 26.0
click at [183, 104] on div "language learning 53 / day" at bounding box center [197, 101] width 100 height 16
click at [201, 102] on div "language learning" at bounding box center [186, 100] width 54 height 9
click at [160, 103] on div "language learning" at bounding box center [186, 100] width 54 height 9
click at [153, 98] on icon at bounding box center [152, 100] width 5 height 5
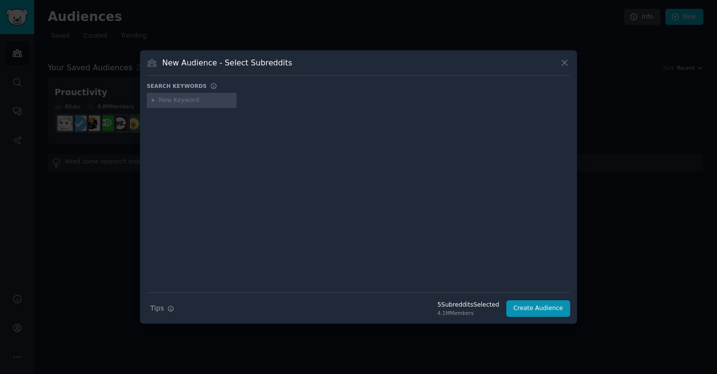
click at [216, 106] on div at bounding box center [192, 101] width 90 height 16
click at [206, 106] on div at bounding box center [192, 101] width 90 height 16
click at [194, 99] on input "text" at bounding box center [196, 100] width 74 height 9
type input "language"
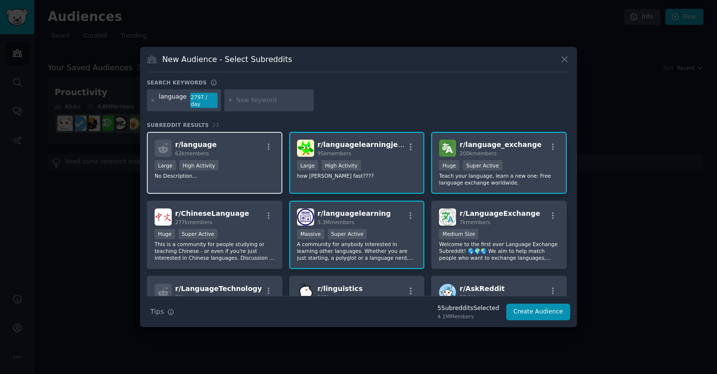
click at [193, 145] on h2 "r/ language 62k members" at bounding box center [195, 148] width 41 height 17
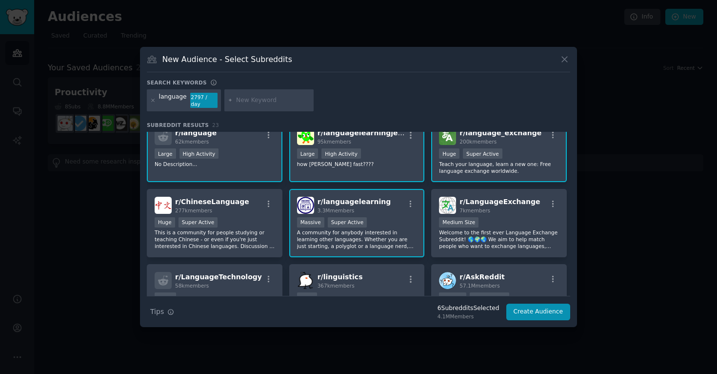
scroll to position [14, 0]
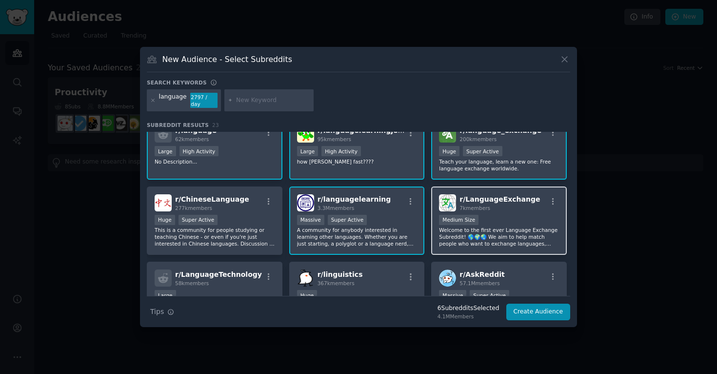
click at [492, 204] on div "7k members" at bounding box center [499, 207] width 80 height 7
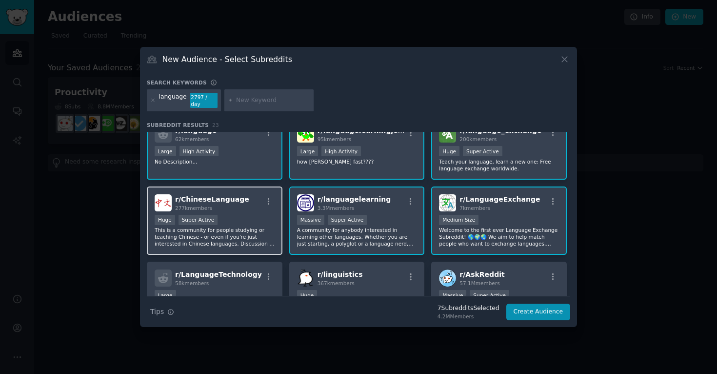
click at [250, 215] on div "Huge Super Active" at bounding box center [215, 221] width 120 height 12
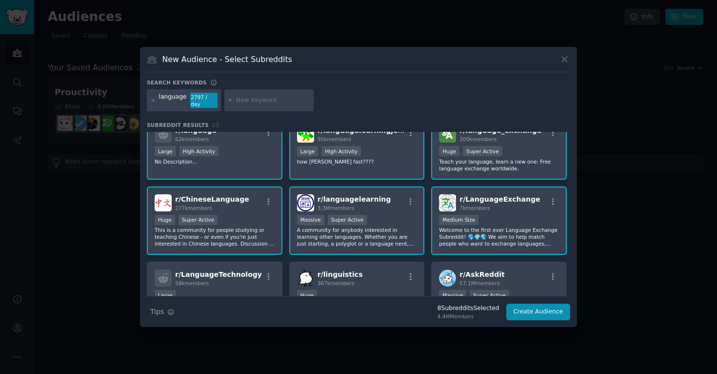
click at [485, 208] on div "r/ LanguageExchange 7k members Medium Size Welcome to the first ever Language E…" at bounding box center [499, 220] width 136 height 69
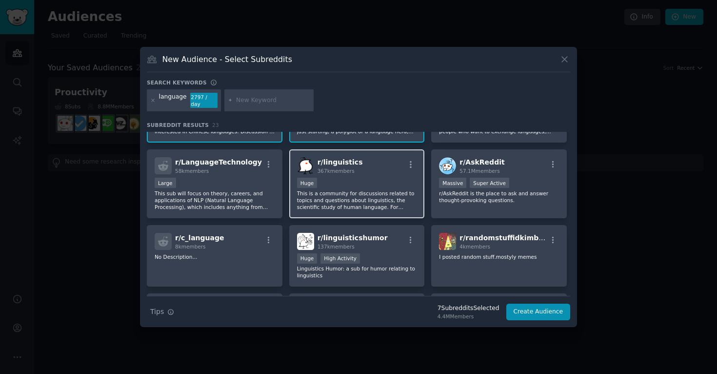
scroll to position [0, 0]
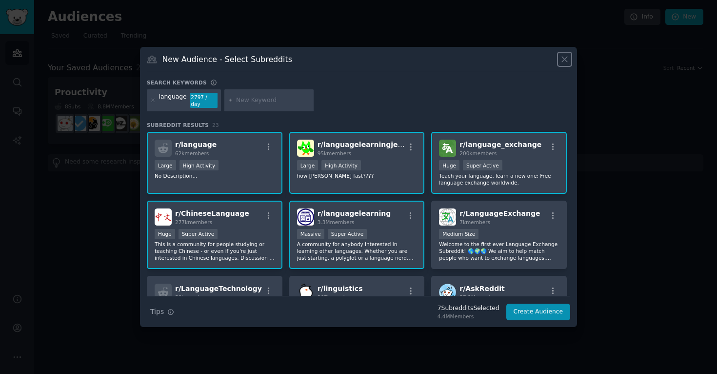
click at [566, 62] on icon at bounding box center [564, 59] width 5 height 5
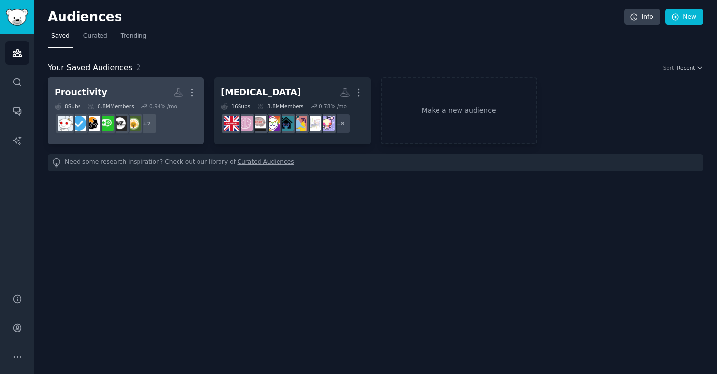
click at [135, 83] on link "Prouctivity More 8 Sub s 8.8M Members 0.94 % /mo r/selfimprovment, r/selfimprov…" at bounding box center [126, 110] width 156 height 67
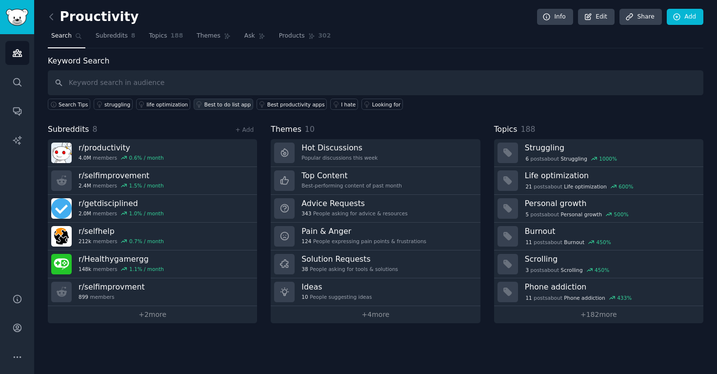
click at [234, 106] on div "Best to do list app" at bounding box center [227, 104] width 46 height 7
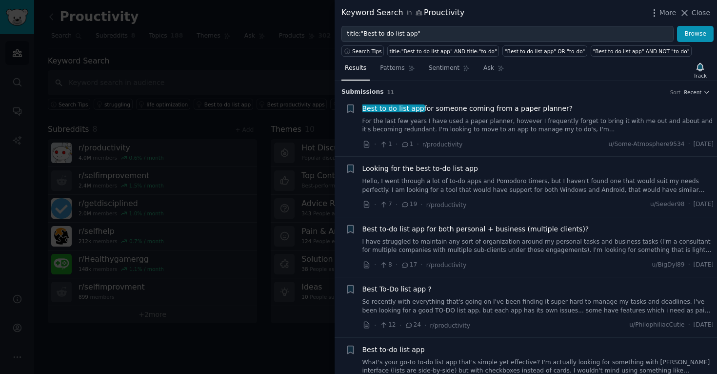
click at [244, 148] on div at bounding box center [358, 187] width 717 height 374
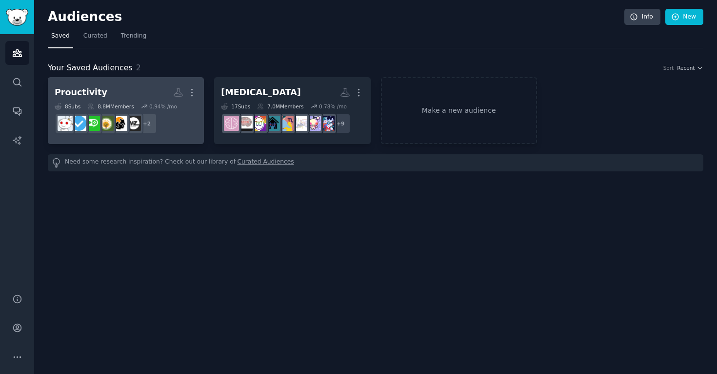
click at [153, 94] on h2 "Prouctivity More" at bounding box center [126, 92] width 142 height 17
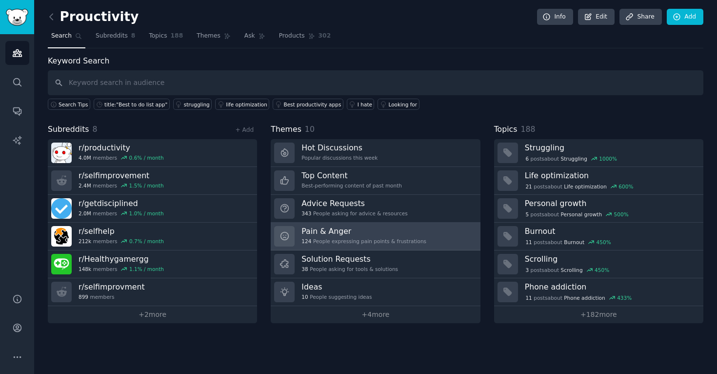
click at [392, 231] on h3 "Pain & Anger" at bounding box center [363, 231] width 125 height 10
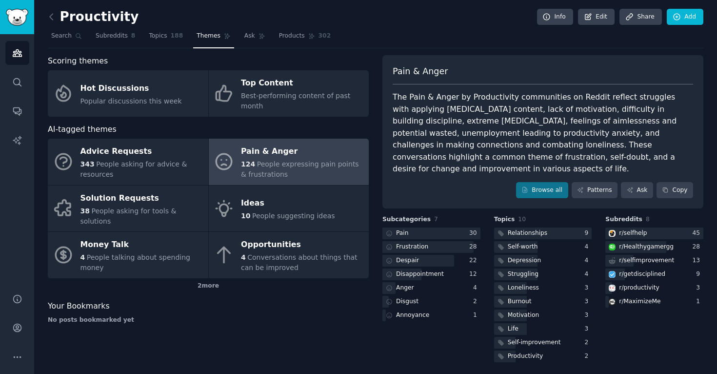
click at [297, 177] on div "124 People expressing pain points & frustrations" at bounding box center [302, 169] width 123 height 20
click at [437, 241] on div at bounding box center [427, 247] width 91 height 12
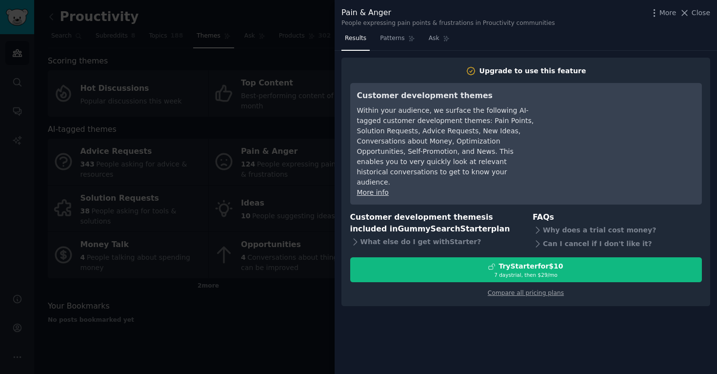
click at [317, 212] on div at bounding box center [358, 187] width 717 height 374
